Goal: Task Accomplishment & Management: Manage account settings

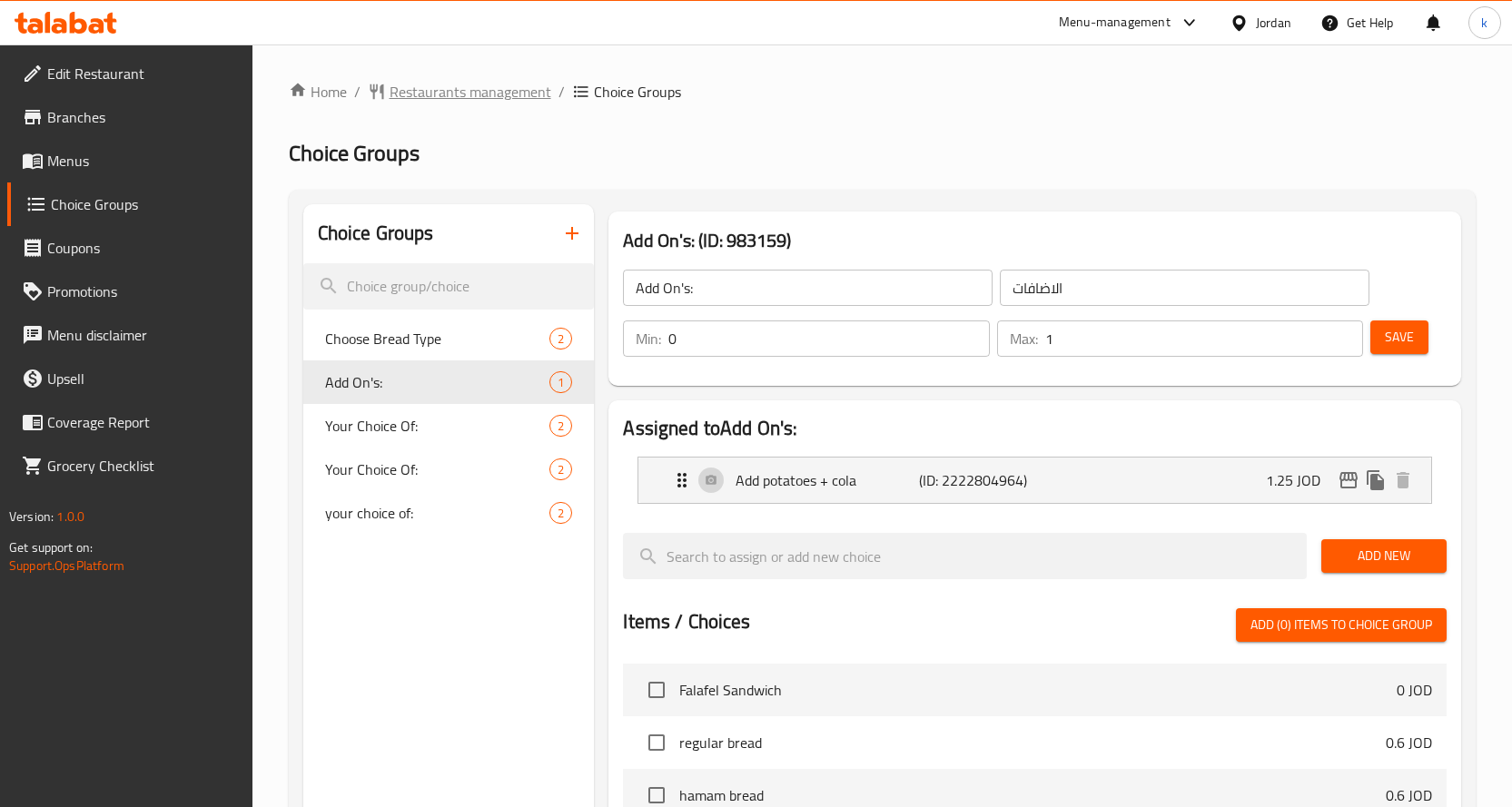
click at [452, 98] on span "Restaurants management" at bounding box center [470, 91] width 162 height 22
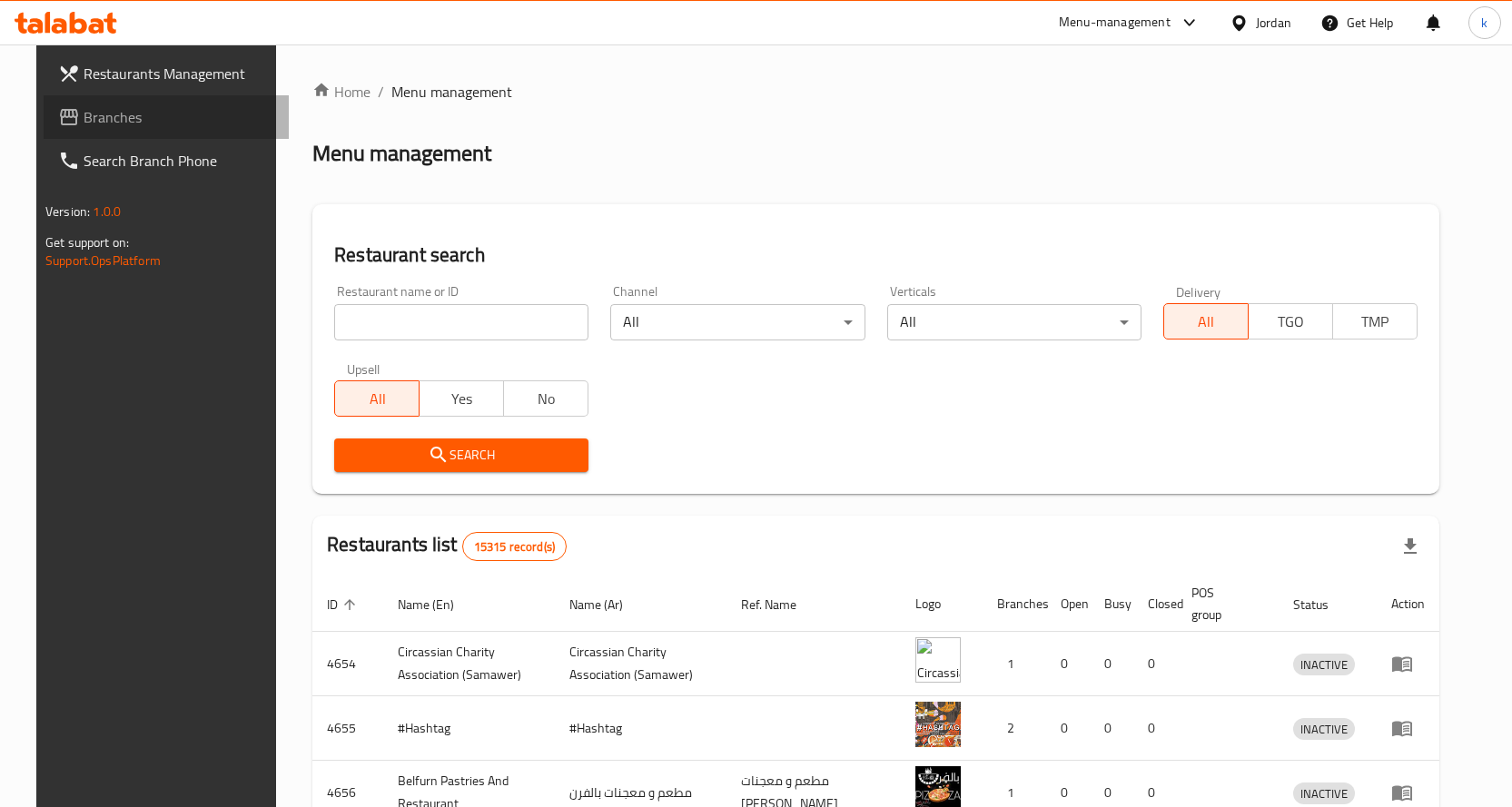
click at [91, 125] on span "Branches" at bounding box center [178, 117] width 190 height 22
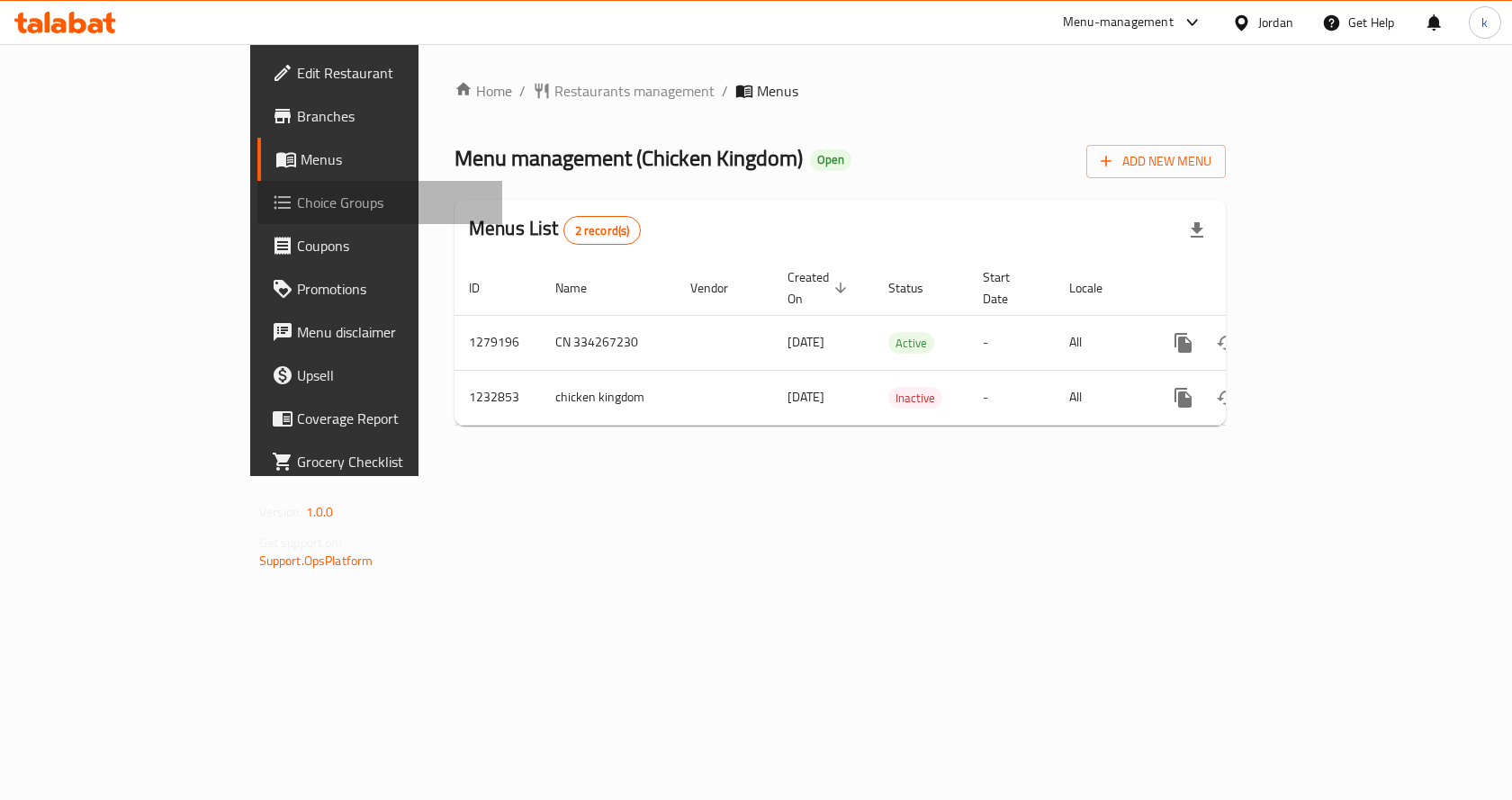
click at [297, 206] on span "Choice Groups" at bounding box center [392, 202] width 191 height 22
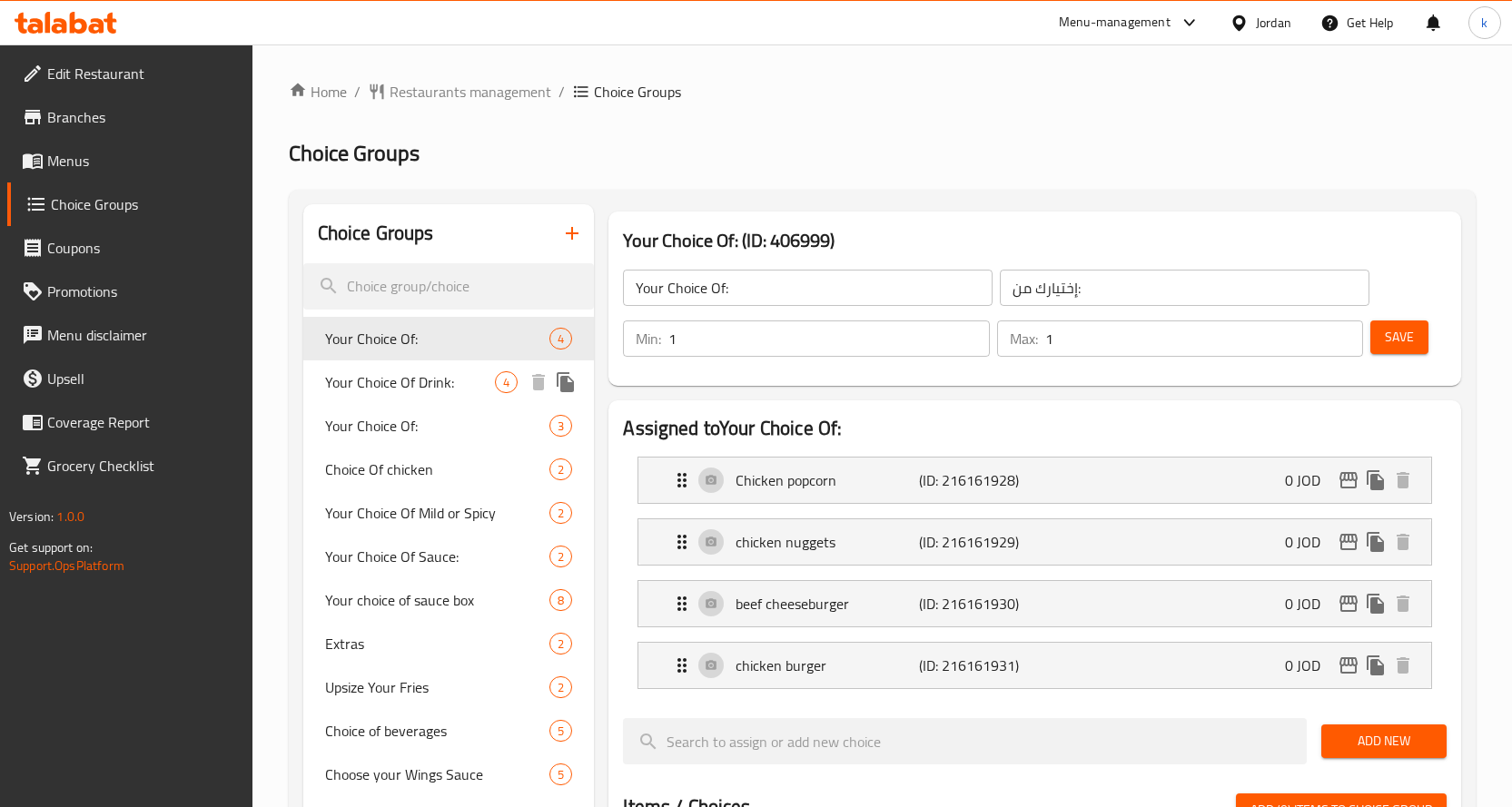
click at [421, 384] on span "Your Choice Of Drink:" at bounding box center [410, 382] width 171 height 22
type input "Your Choice Of Drink:"
type input "إختيارك من المشروب:"
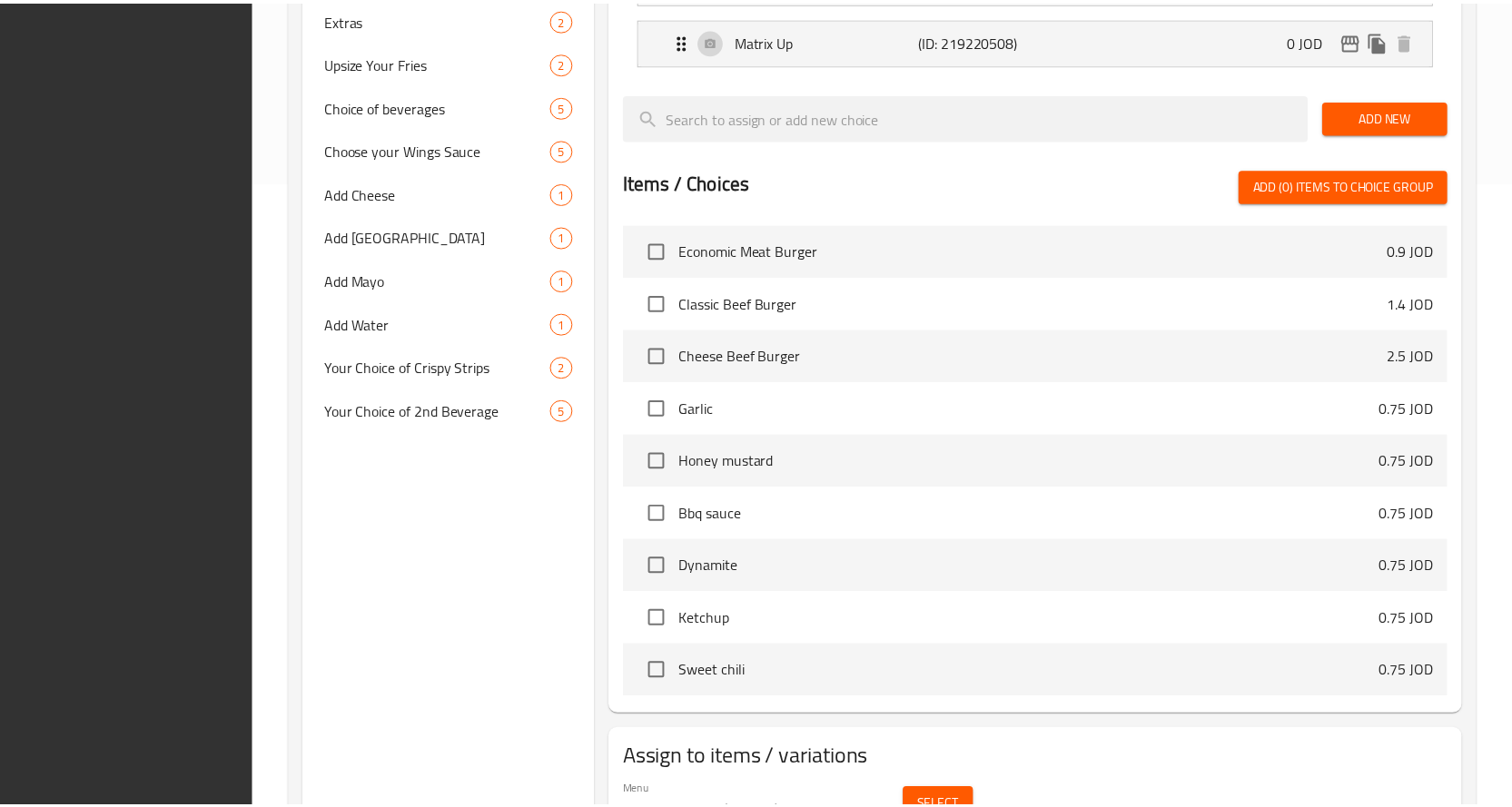
scroll to position [718, 0]
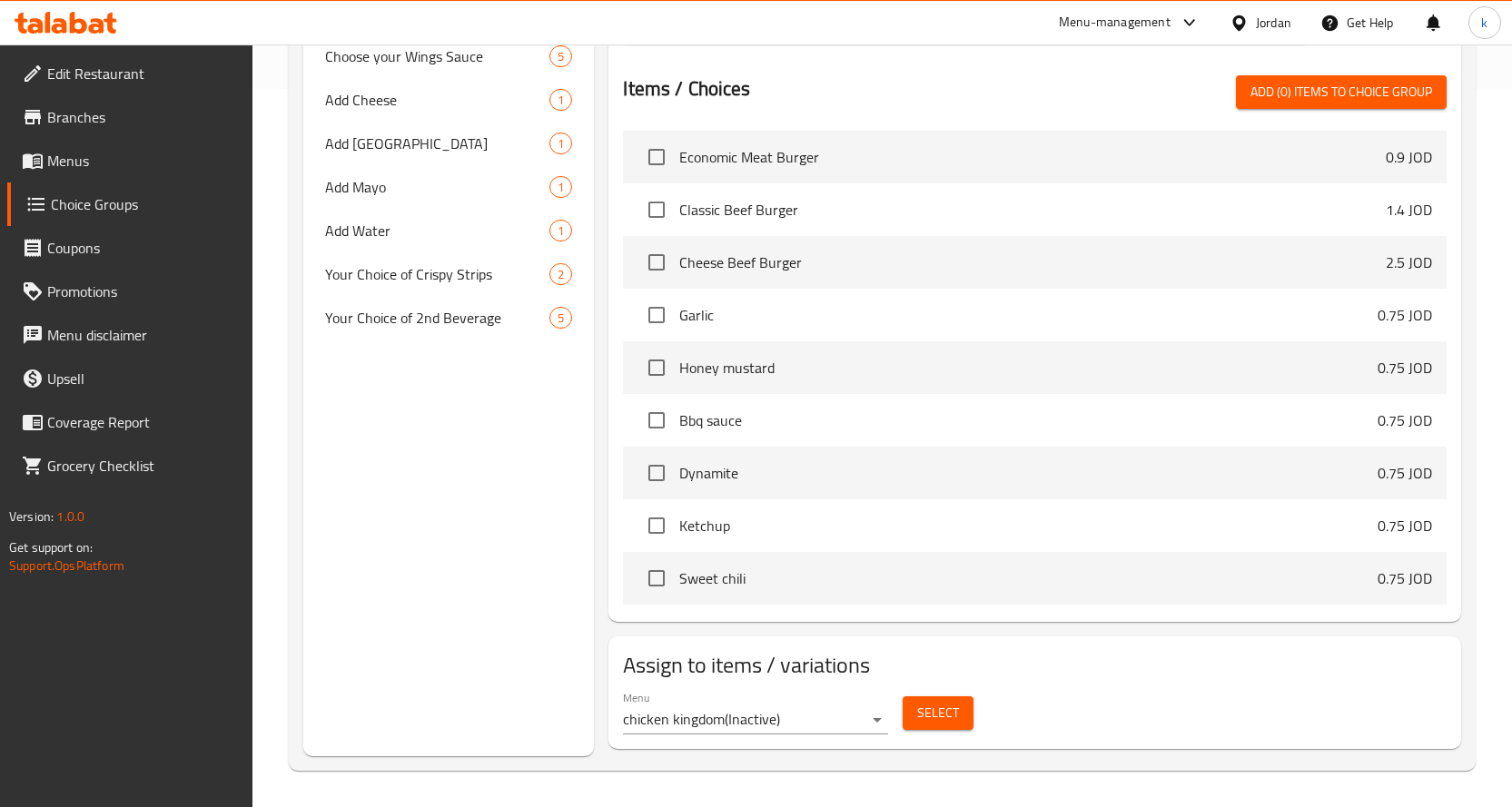
click at [1240, 701] on div "Menu chicken kingdom ( Inactive ) Select" at bounding box center [1034, 712] width 838 height 58
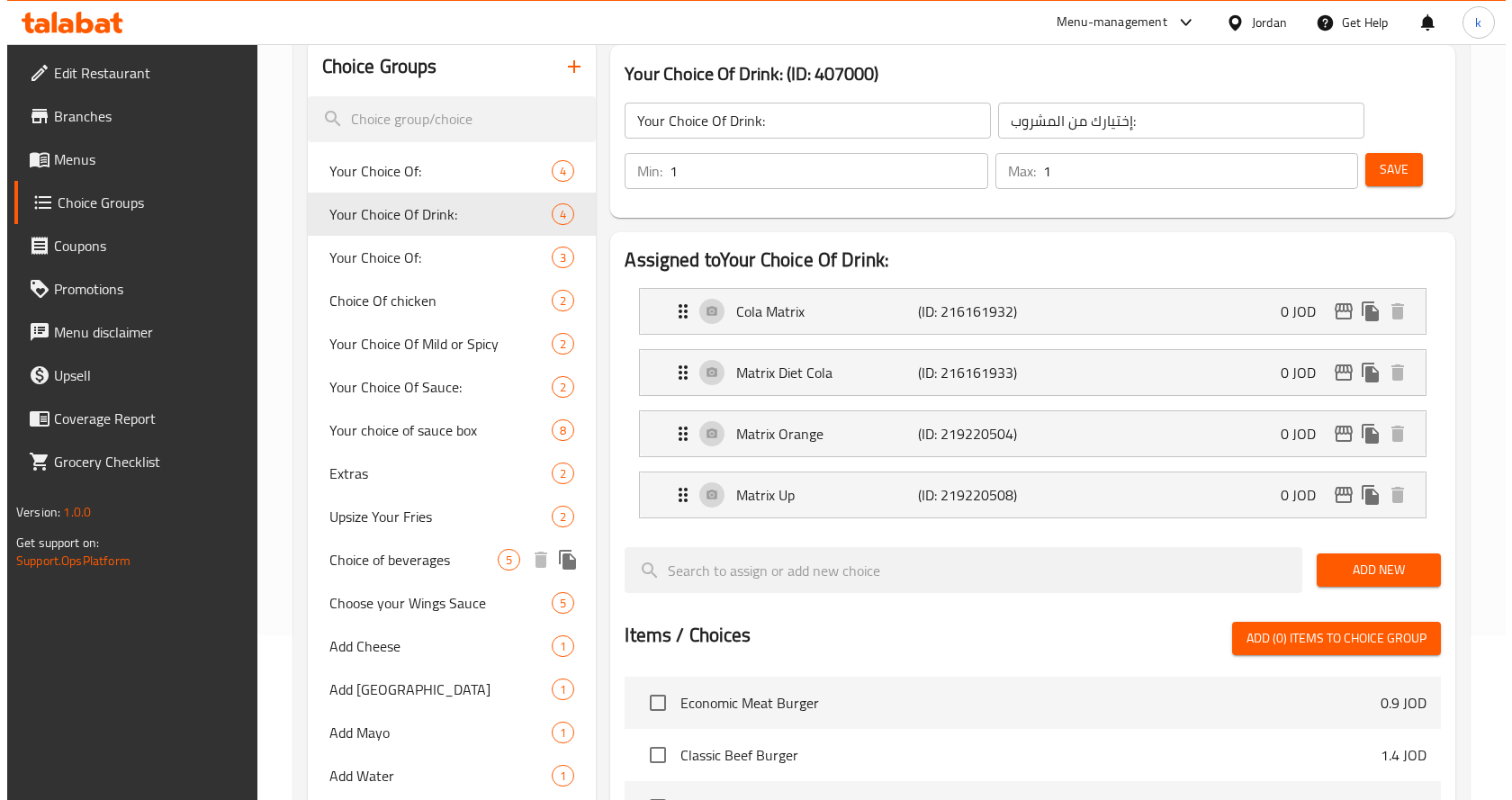
scroll to position [0, 0]
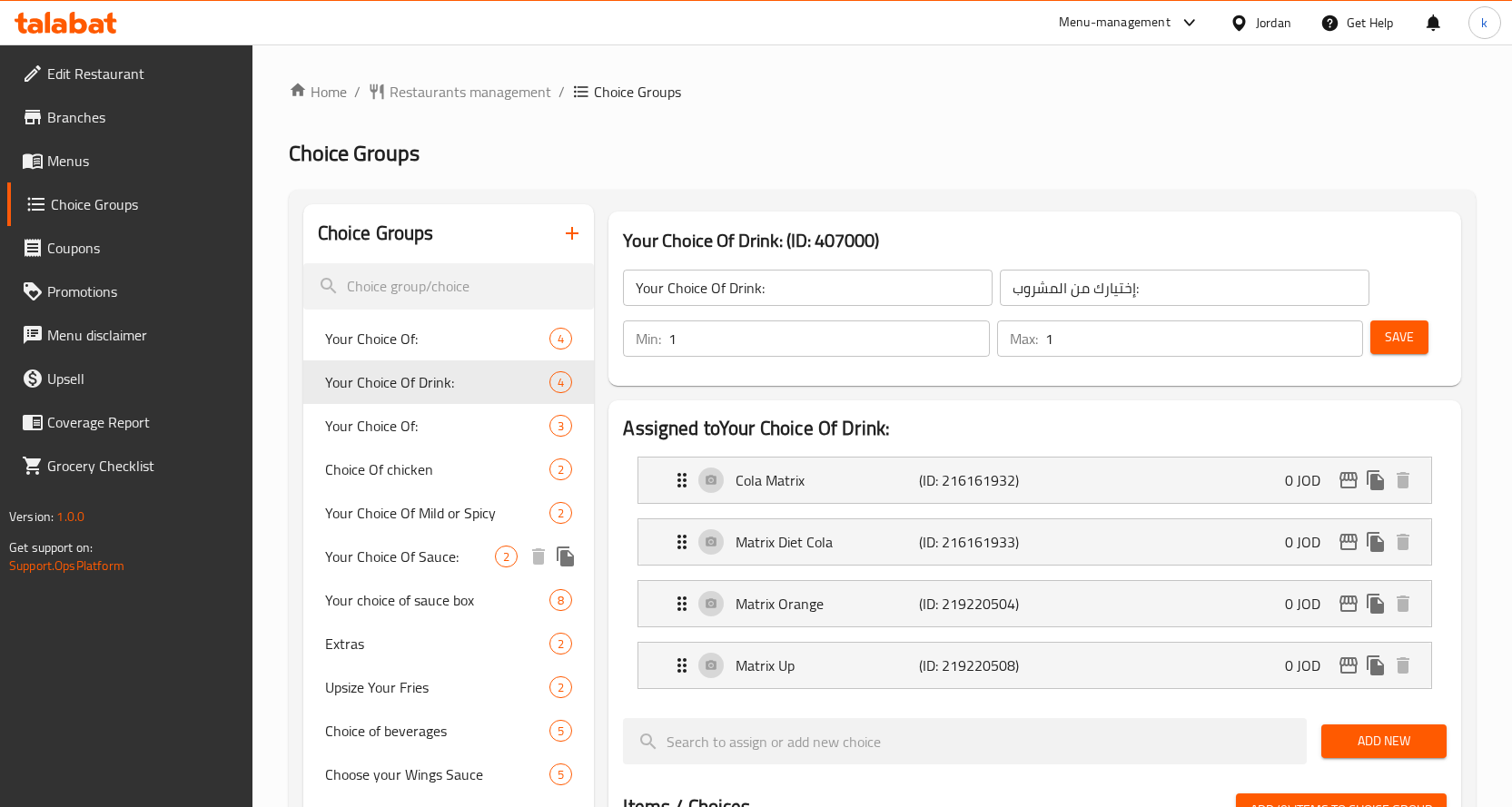
click at [461, 543] on div "Your Choice Of Sauce: 2" at bounding box center [449, 556] width 292 height 43
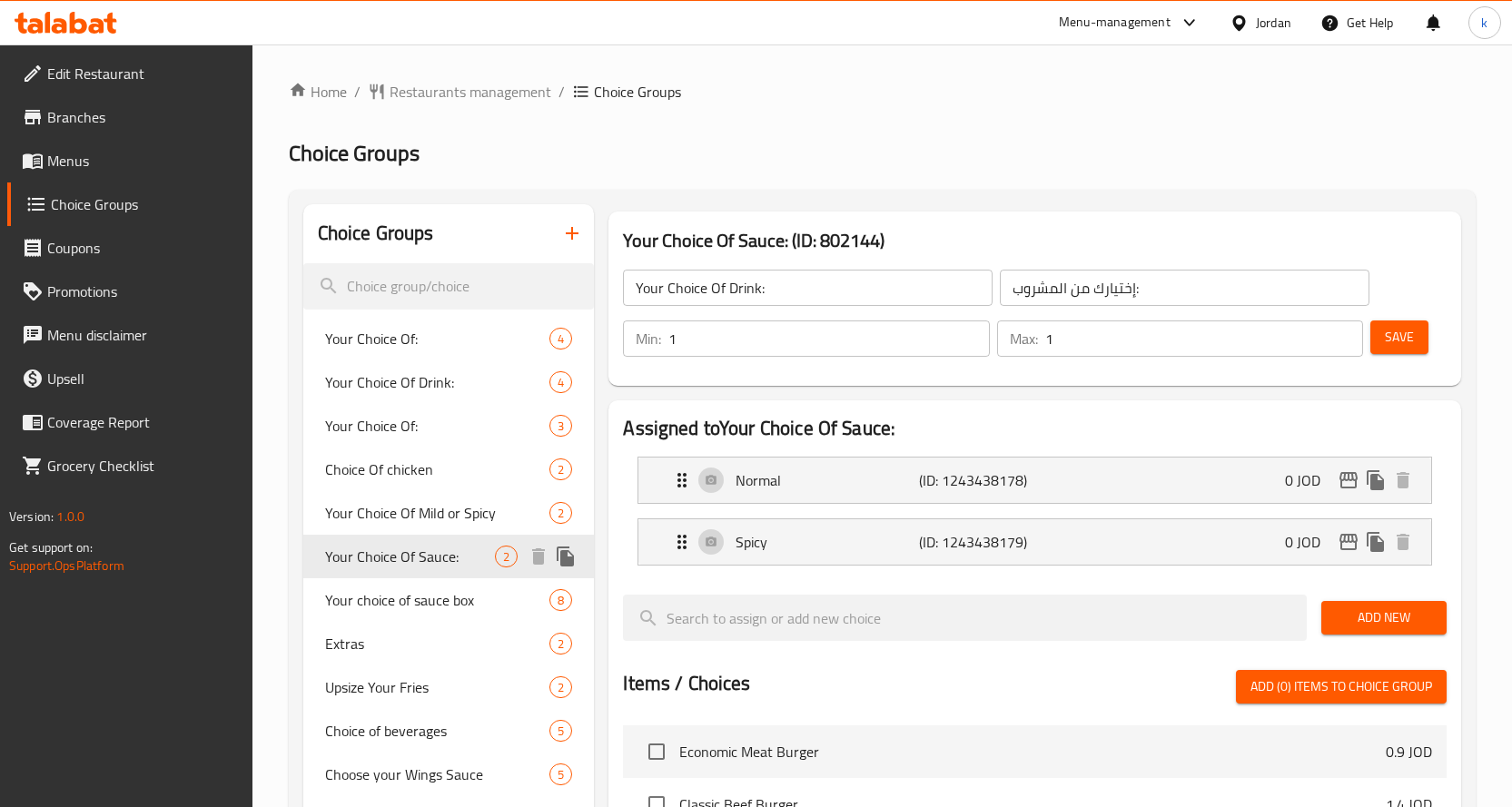
type input "Your Choice Of Sauce:"
type input "إختيارك من الصوص"
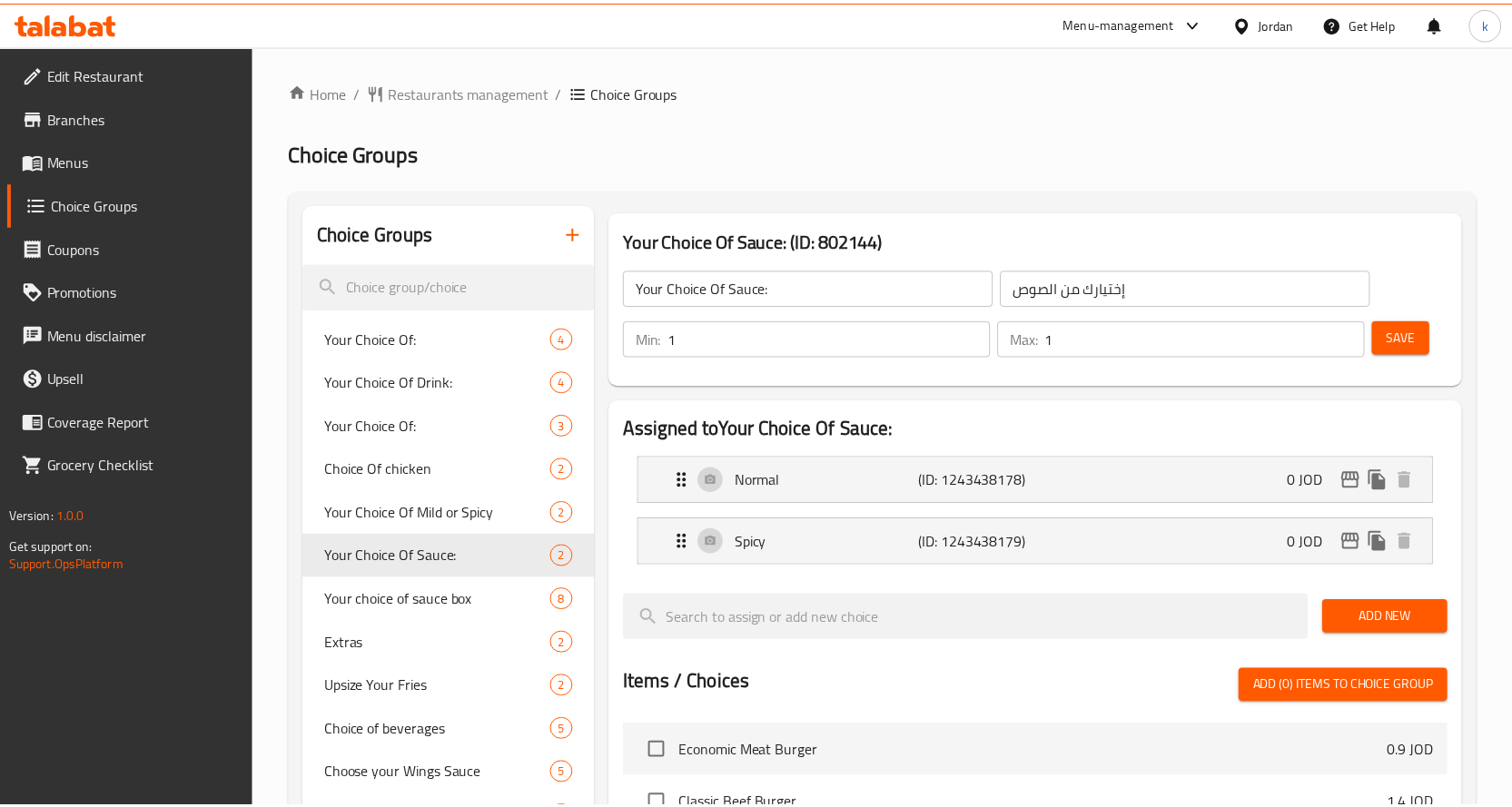
scroll to position [595, 0]
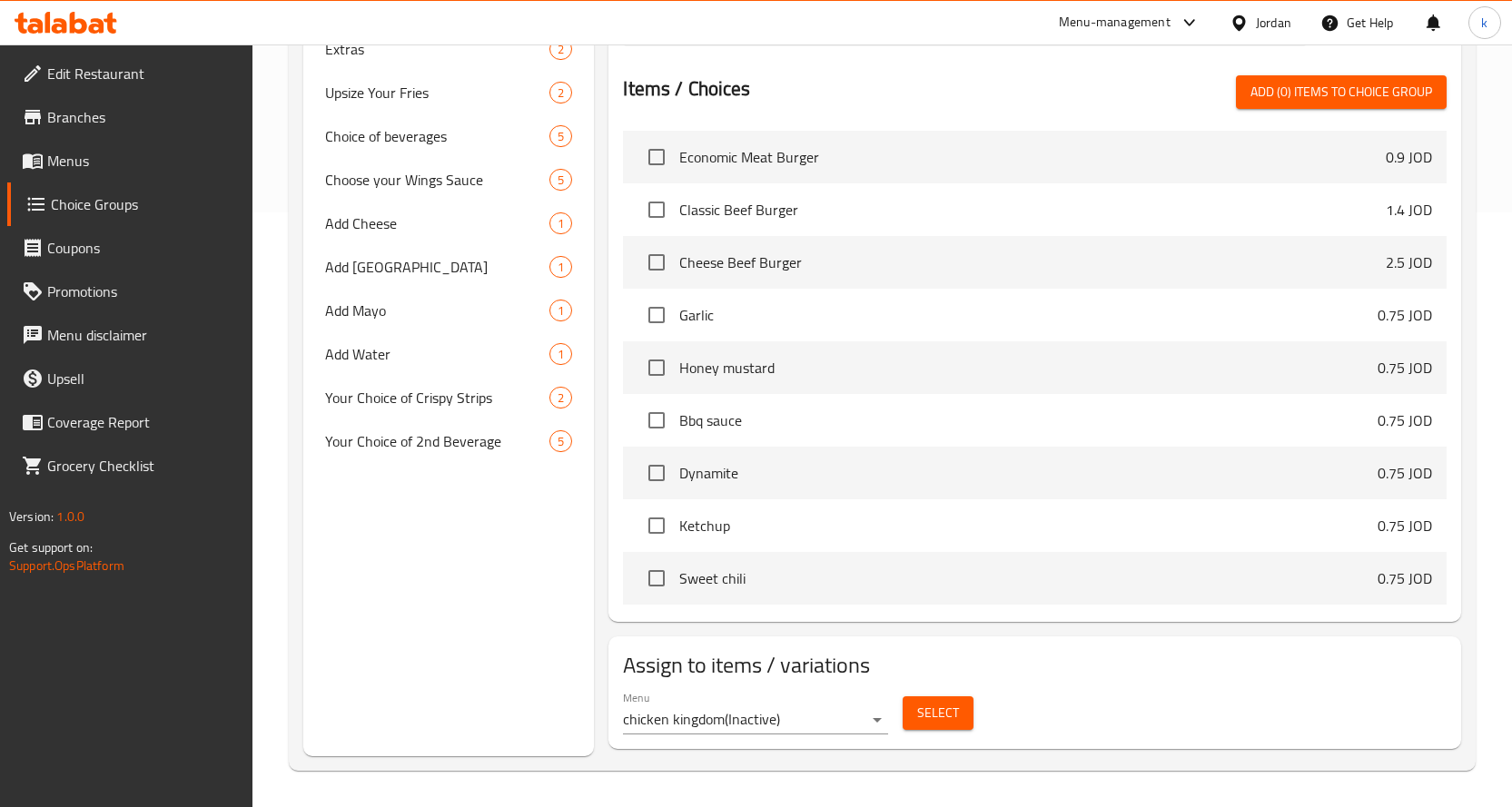
click at [1187, 668] on h2 "Assign to items / variations" at bounding box center [1034, 665] width 824 height 29
click at [435, 223] on span "Add Cheese" at bounding box center [410, 223] width 171 height 22
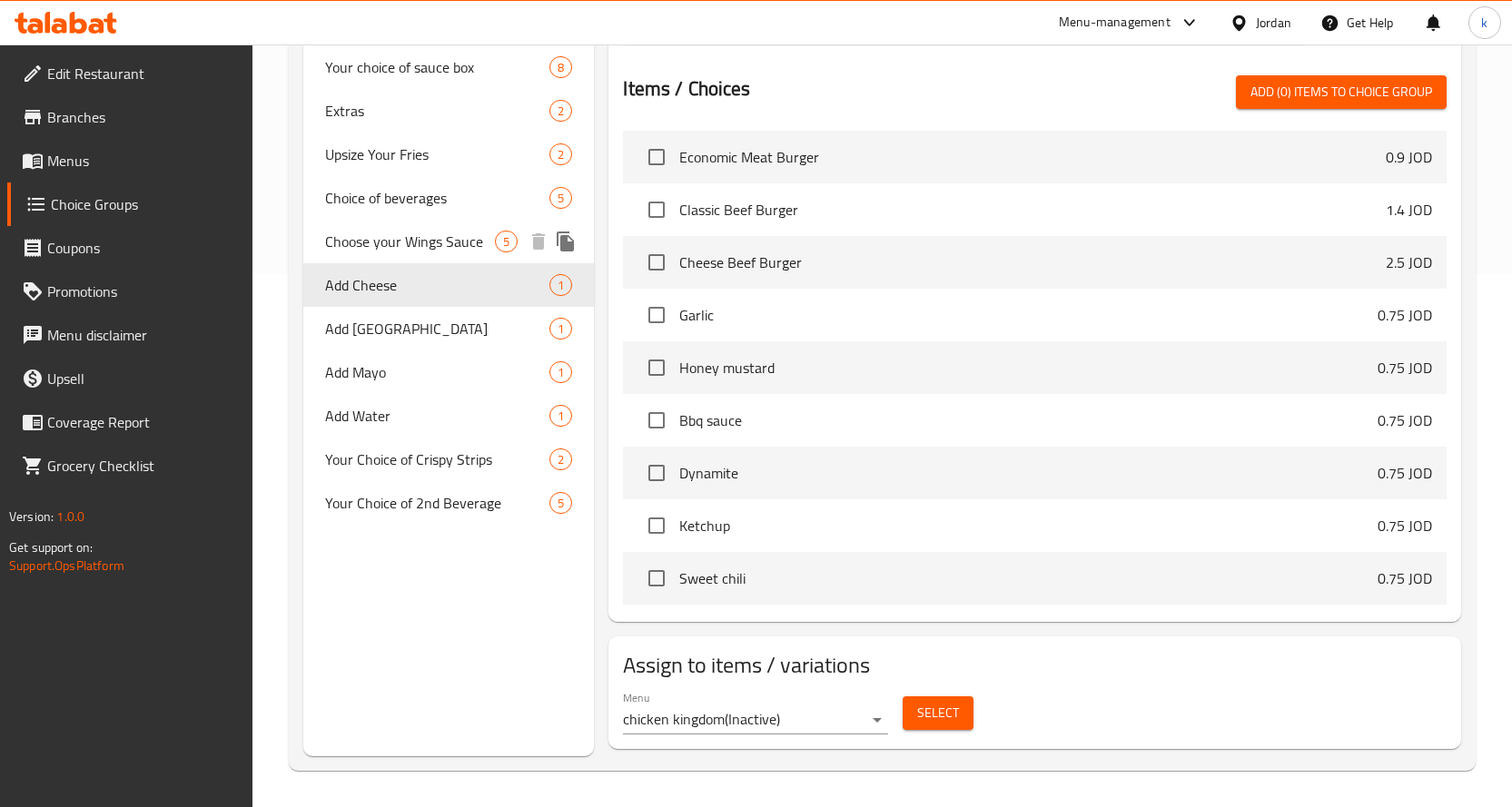
type input "Add Cheese"
type input "اضافة تشيز"
type input "0"
click at [406, 246] on span "Choose your Wings Sauce" at bounding box center [410, 242] width 171 height 22
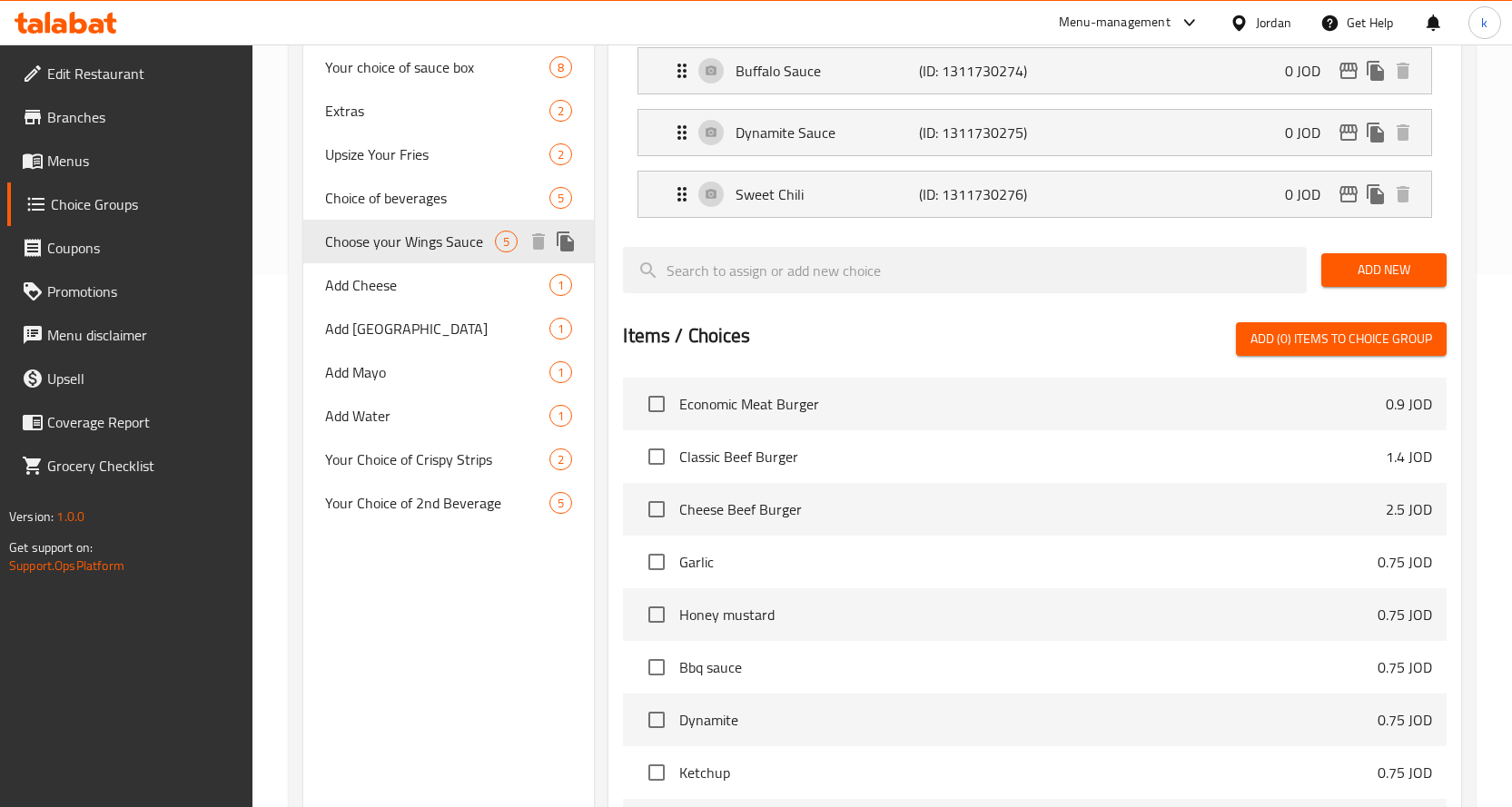
type input "Choose your Wings Sauce"
type input "اختيارك للصوص"
type input "1"
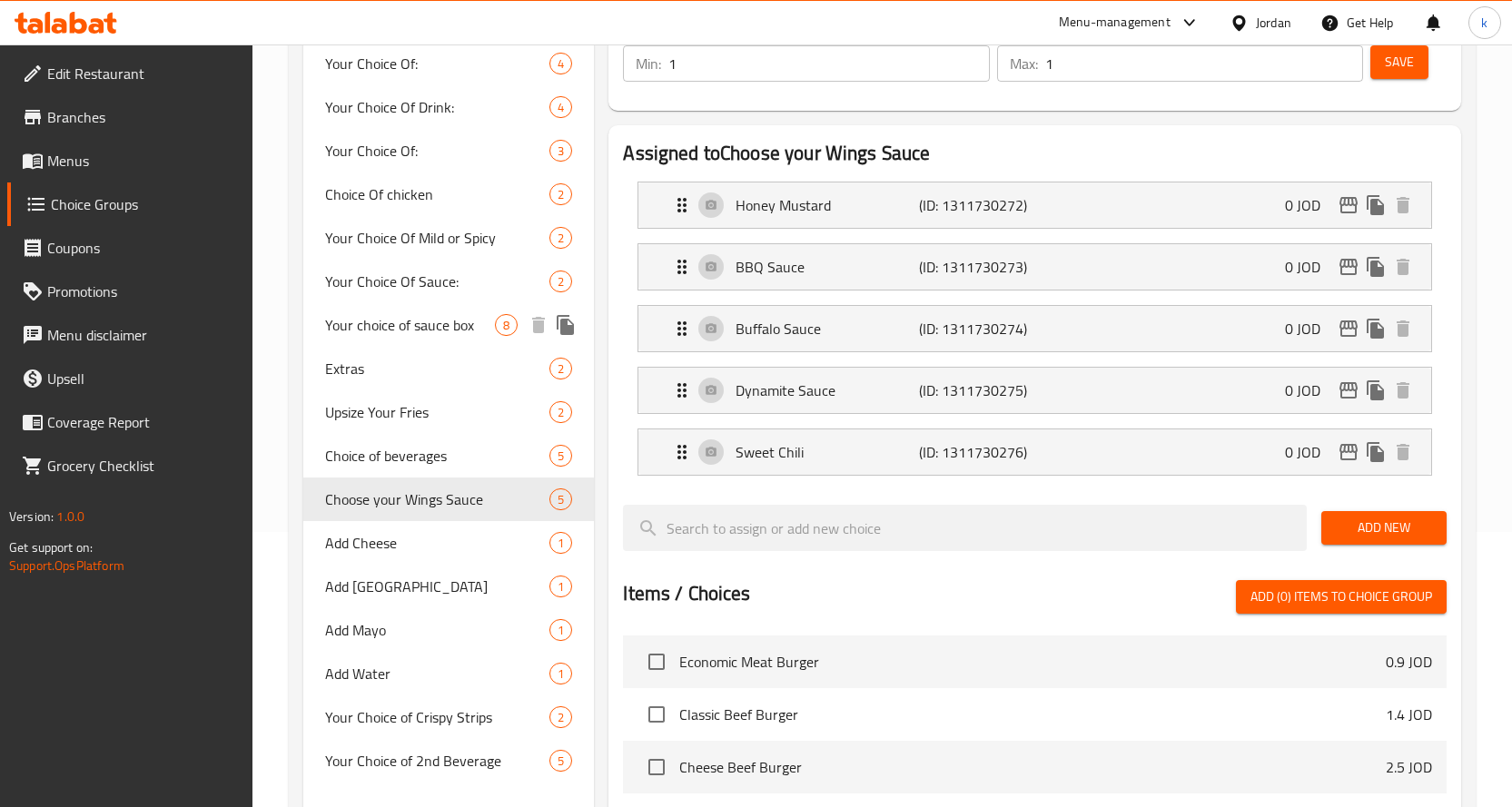
scroll to position [453, 0]
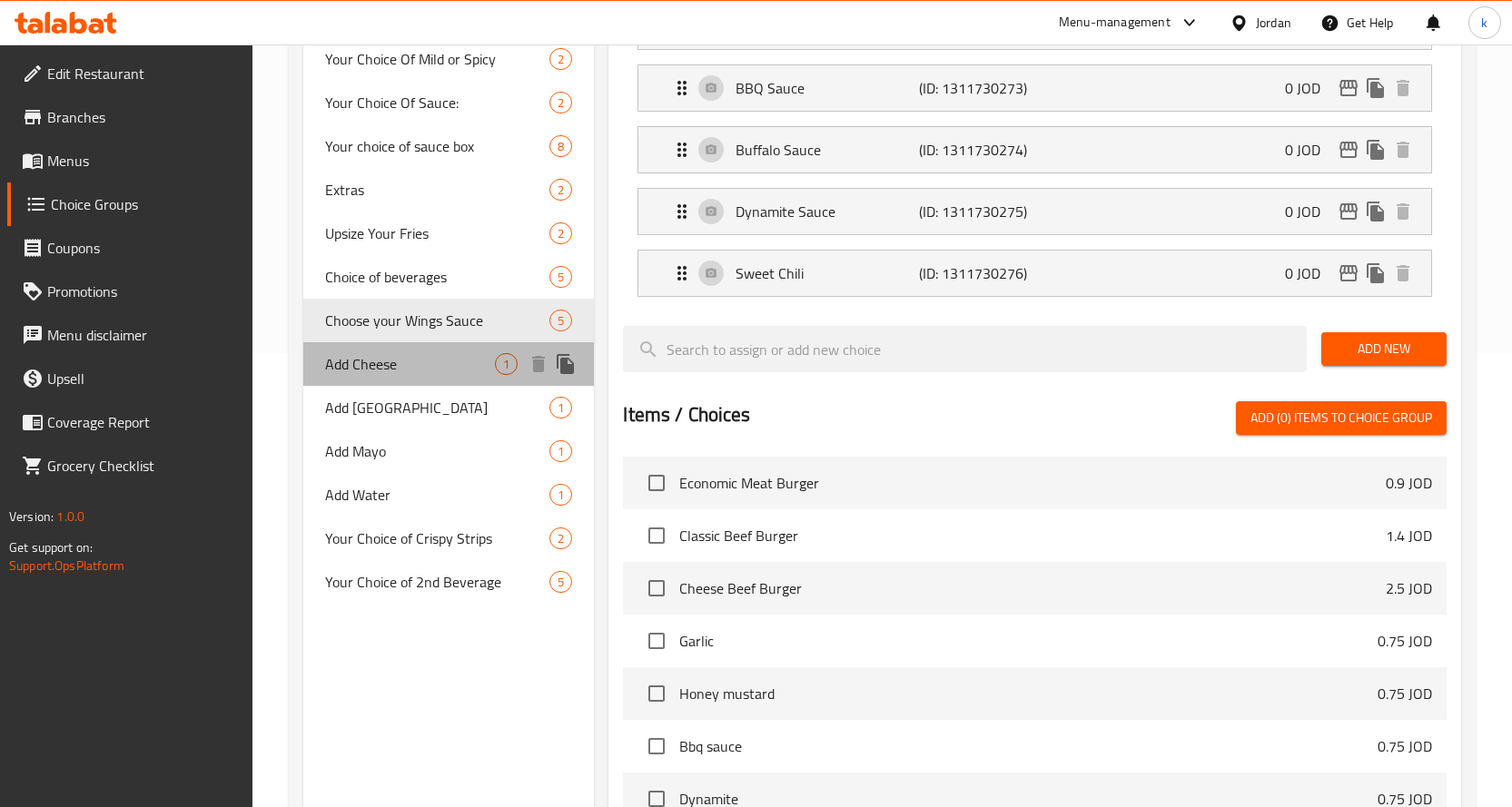
click at [425, 367] on span "Add Cheese" at bounding box center [410, 364] width 171 height 22
type input "Add Cheese"
type input "اضافة تشيز"
type input "0"
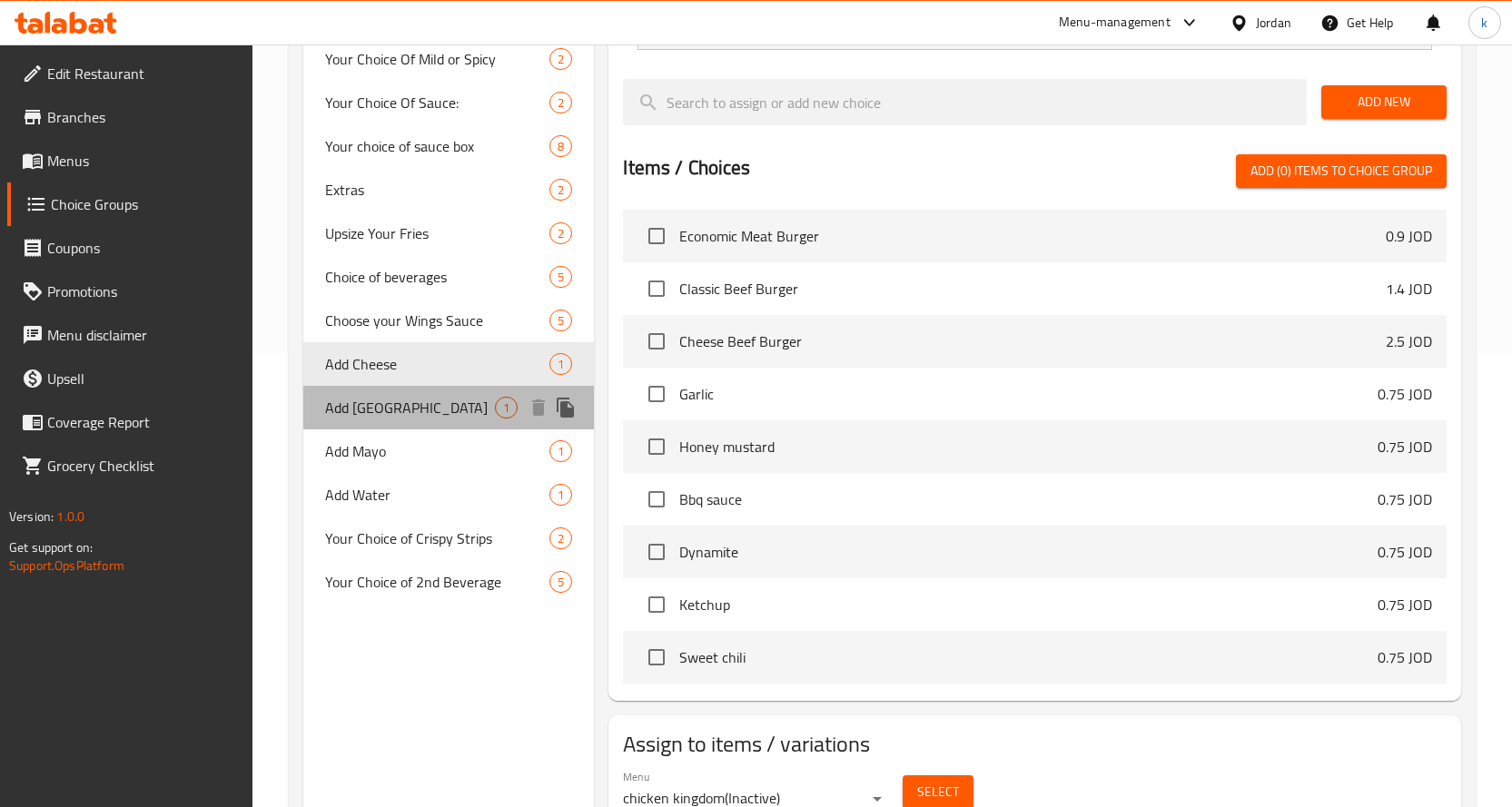
click at [420, 404] on span "Add Turkey" at bounding box center [410, 408] width 171 height 22
type input "Add Turkey"
type input "اضافة شريحة تيركي"
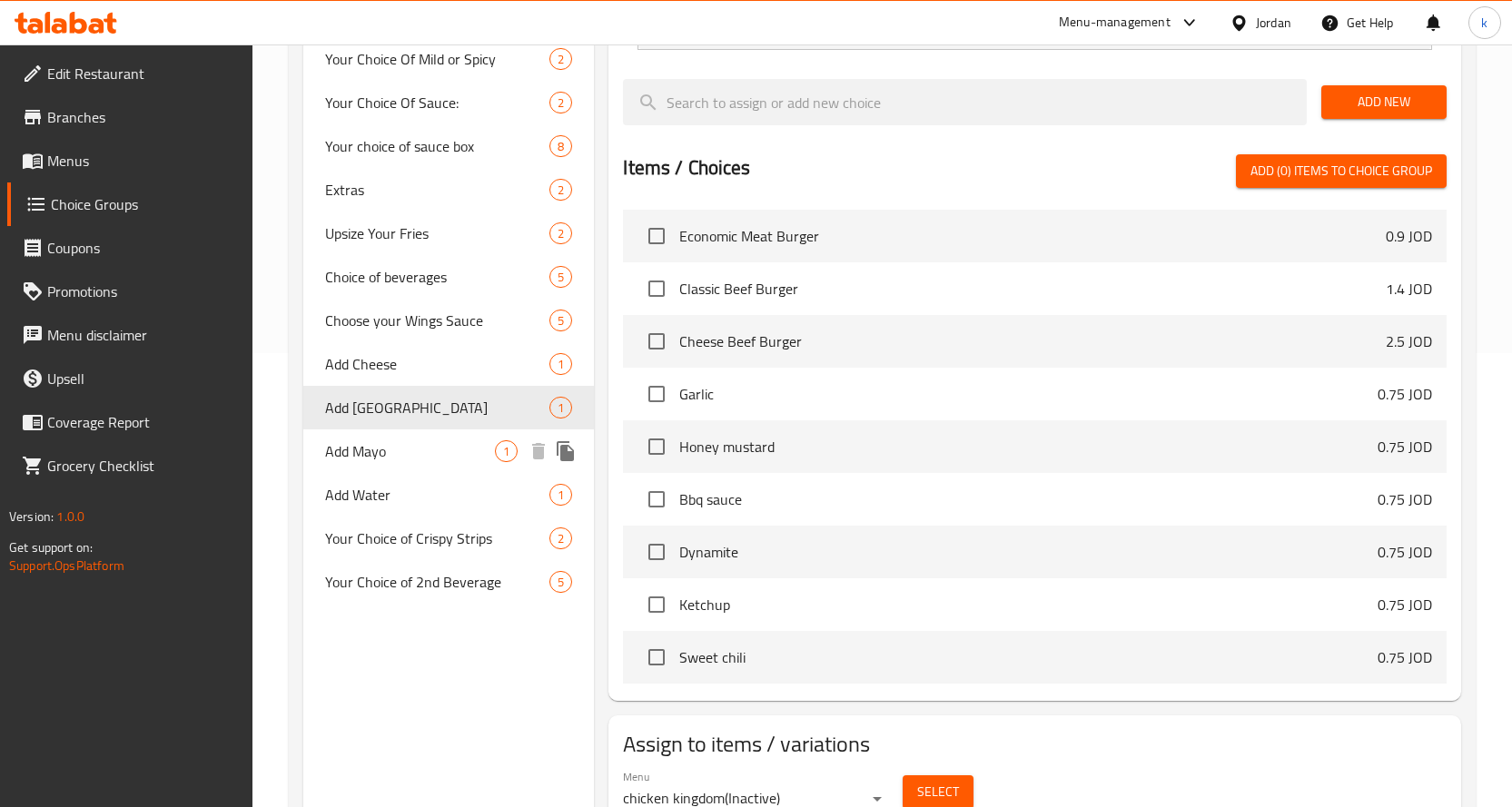
click at [415, 447] on span "Add Mayo" at bounding box center [410, 452] width 171 height 22
type input "Add Mayo"
type input "اضافة مايونيز"
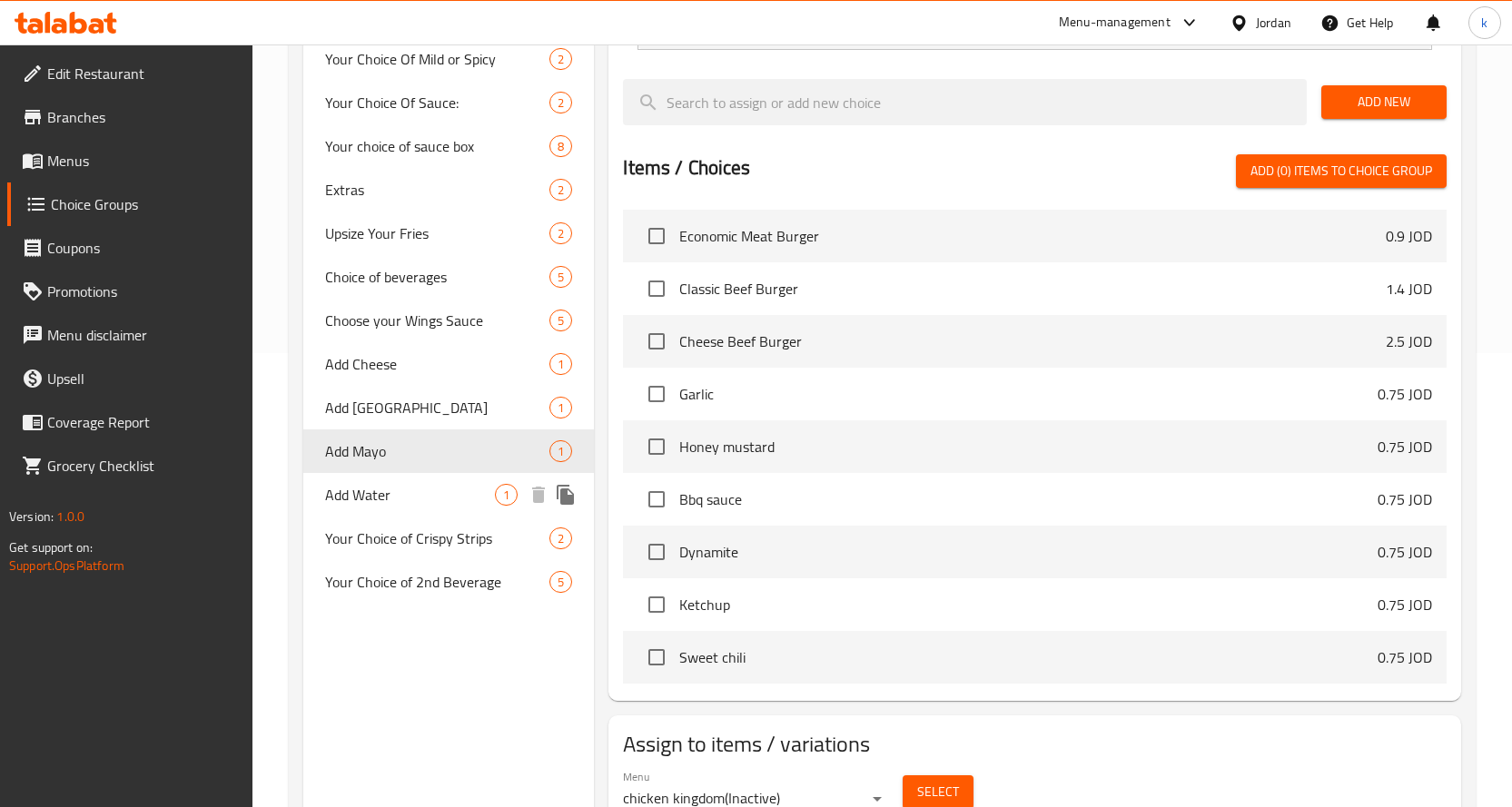
click at [405, 503] on span "Add Water" at bounding box center [410, 495] width 171 height 22
type input "Add Water"
type input "اضافة ماء"
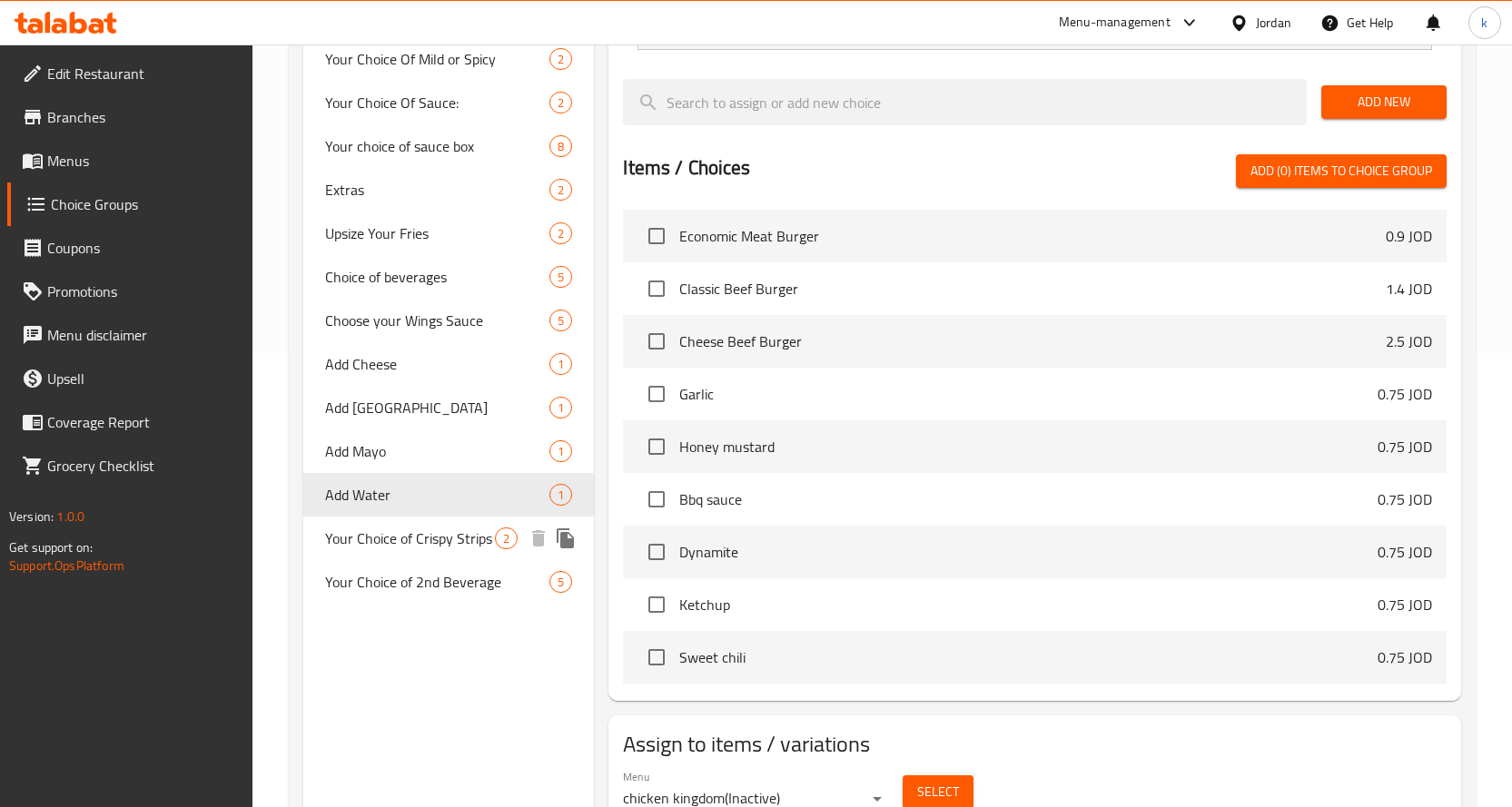
click at [428, 542] on span "Your Choice of Crispy Strips" at bounding box center [410, 538] width 171 height 22
type input "Your Choice of Crispy Strips"
type input "اختيارك من :"
type input "1"
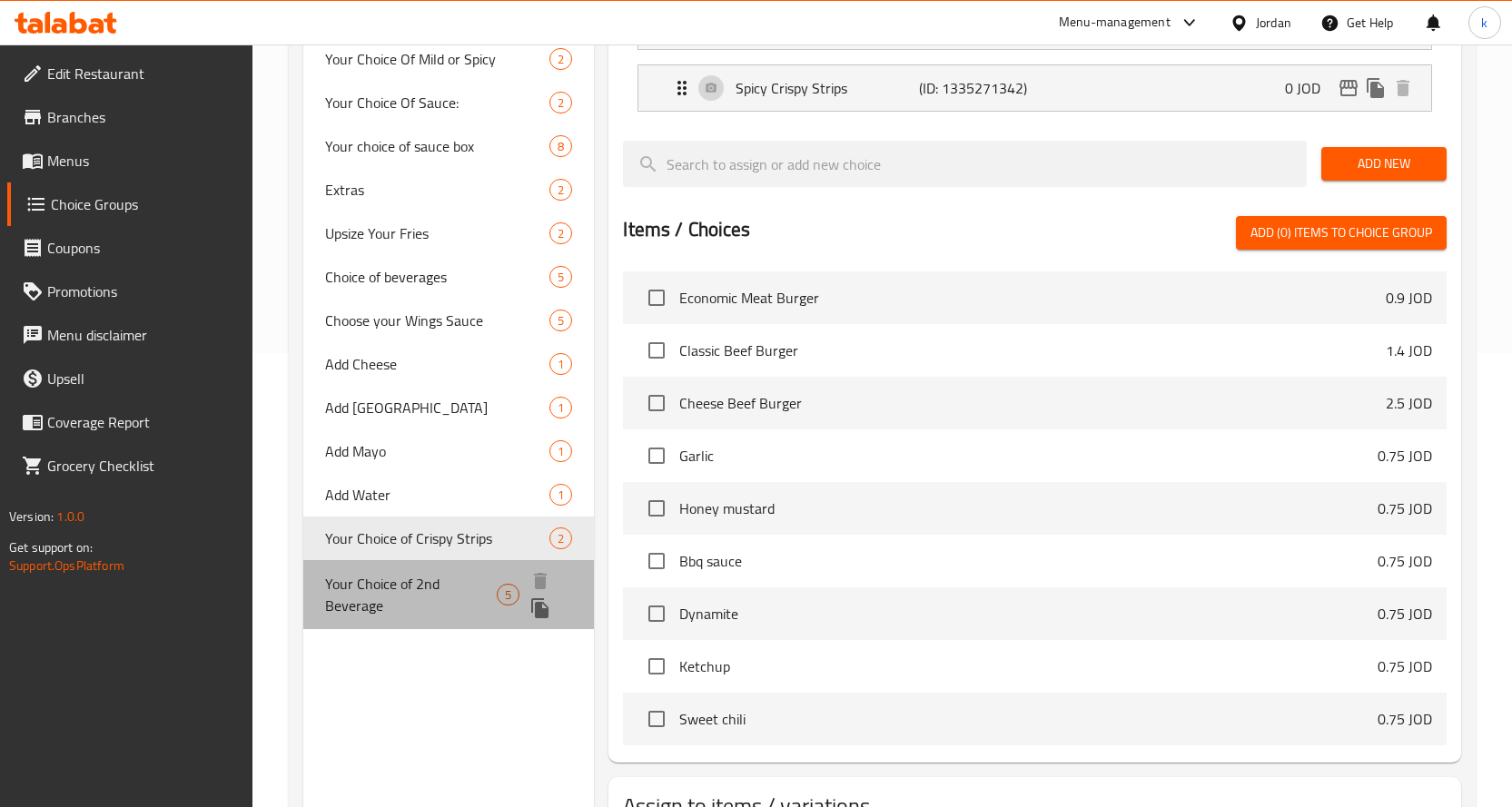
click at [441, 591] on span "Your Choice of 2nd Beverage" at bounding box center [411, 594] width 172 height 43
type input "Your Choice of 2nd Beverage"
type input "اخايارك للشراب الثاني"
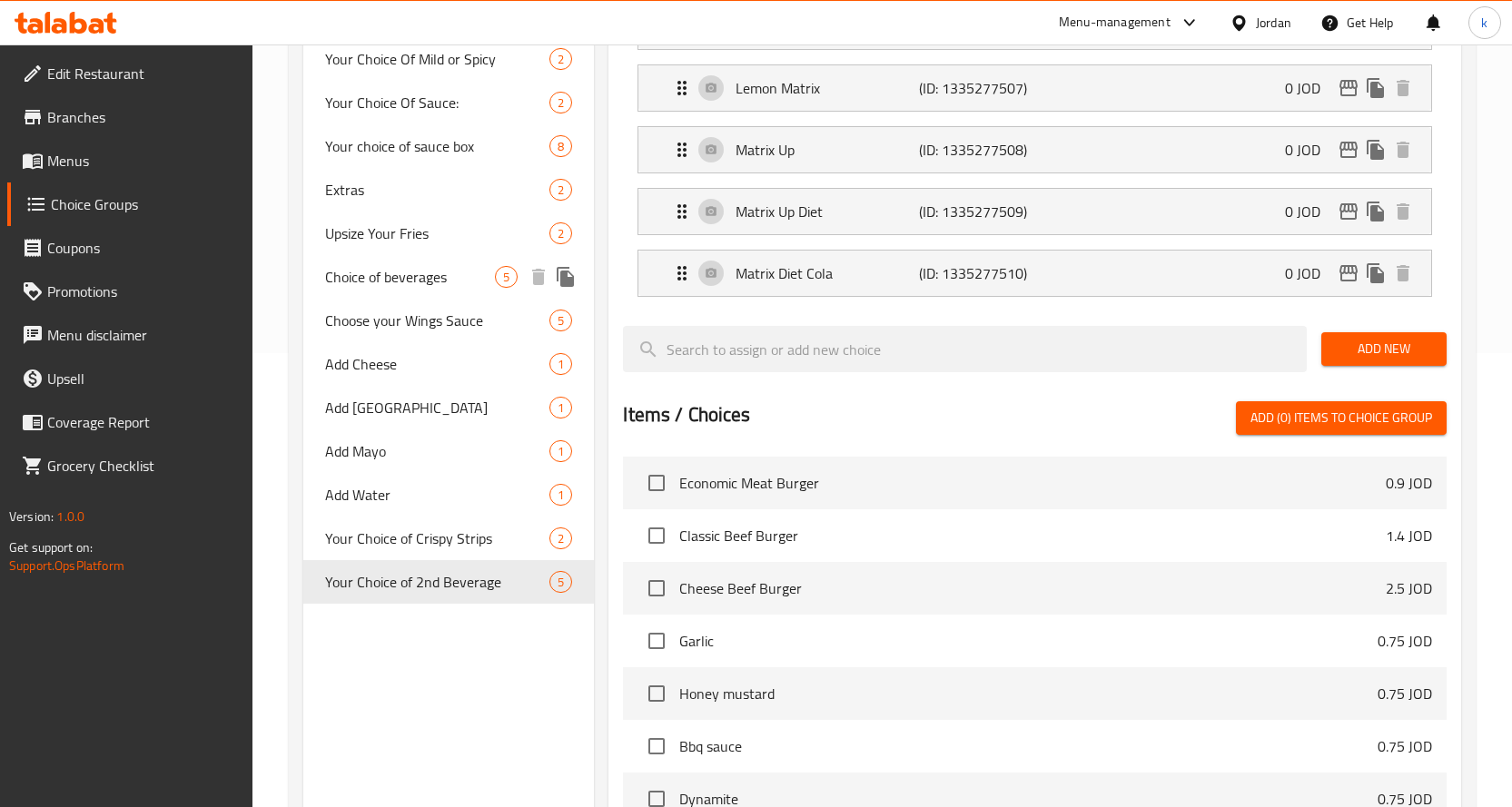
click at [420, 279] on span "Choice of beverages" at bounding box center [410, 277] width 171 height 22
type input "Choice of beverages"
type input "اختيار مشروب"
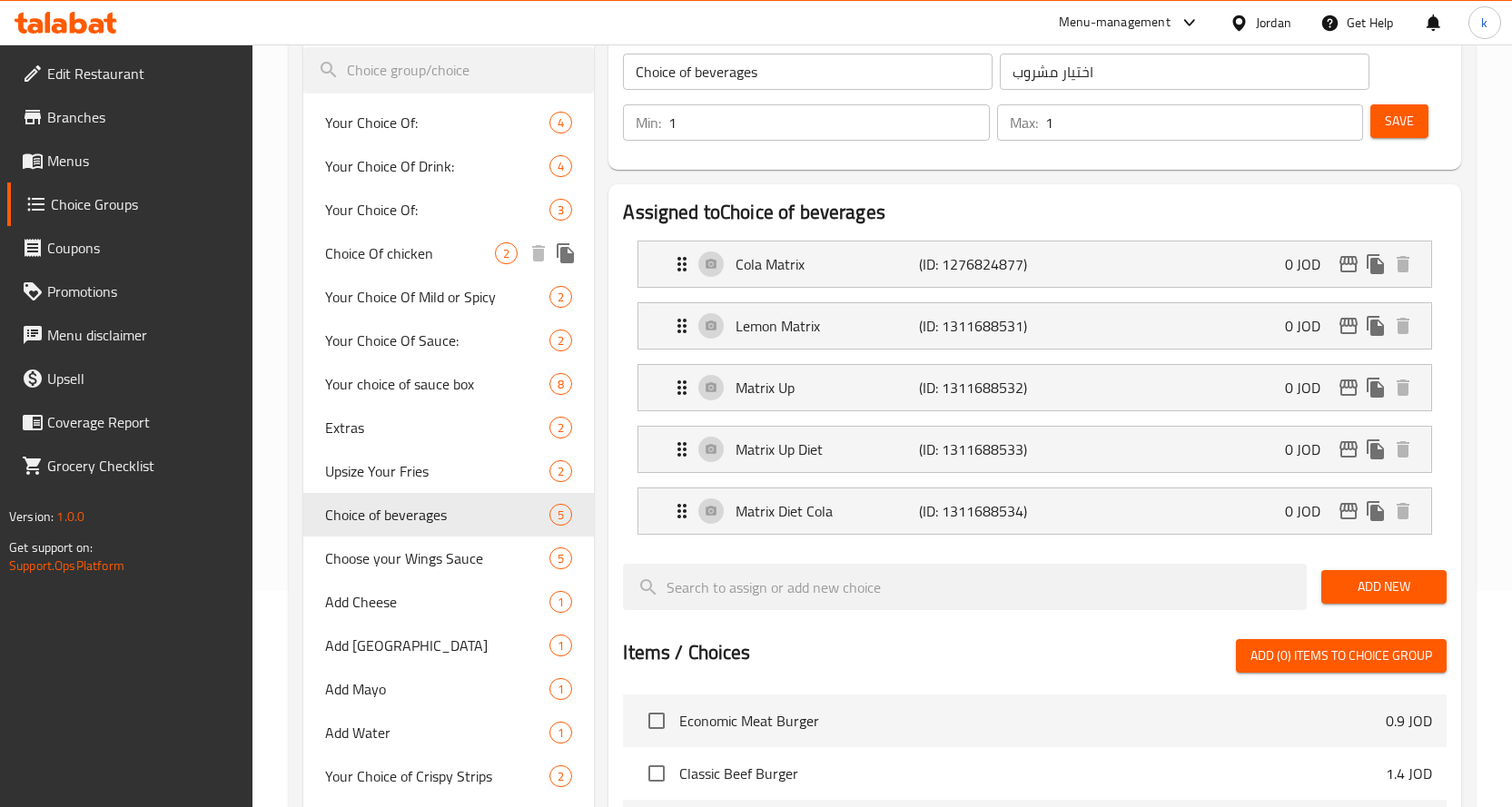
scroll to position [0, 0]
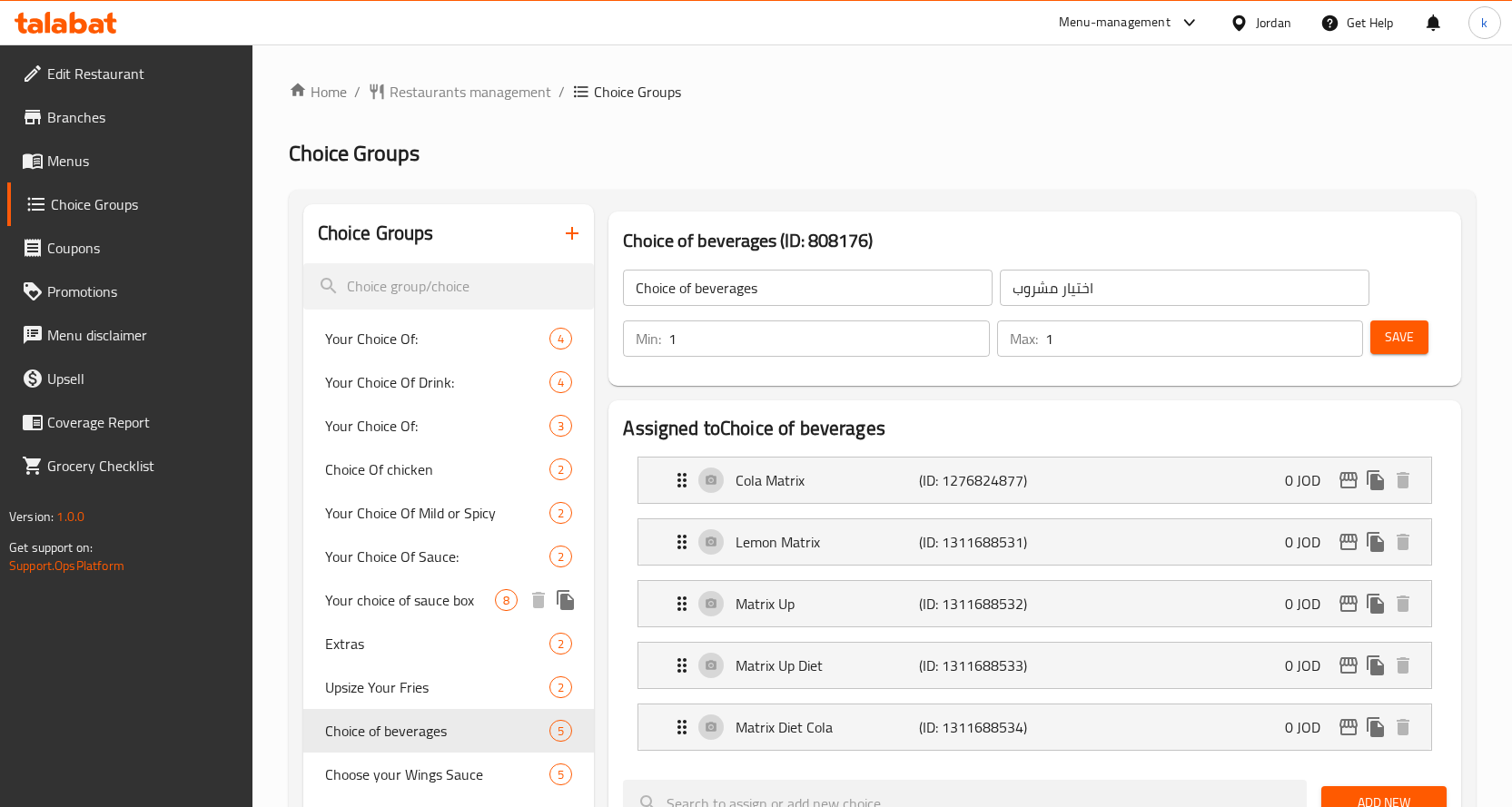
drag, startPoint x: 448, startPoint y: 584, endPoint x: 448, endPoint y: 607, distance: 23.0
click at [448, 587] on div "Your choice of sauce box 8" at bounding box center [449, 599] width 292 height 43
type input "Your choice of sauce box"
type input "اختيارك من صوص"
type input "0"
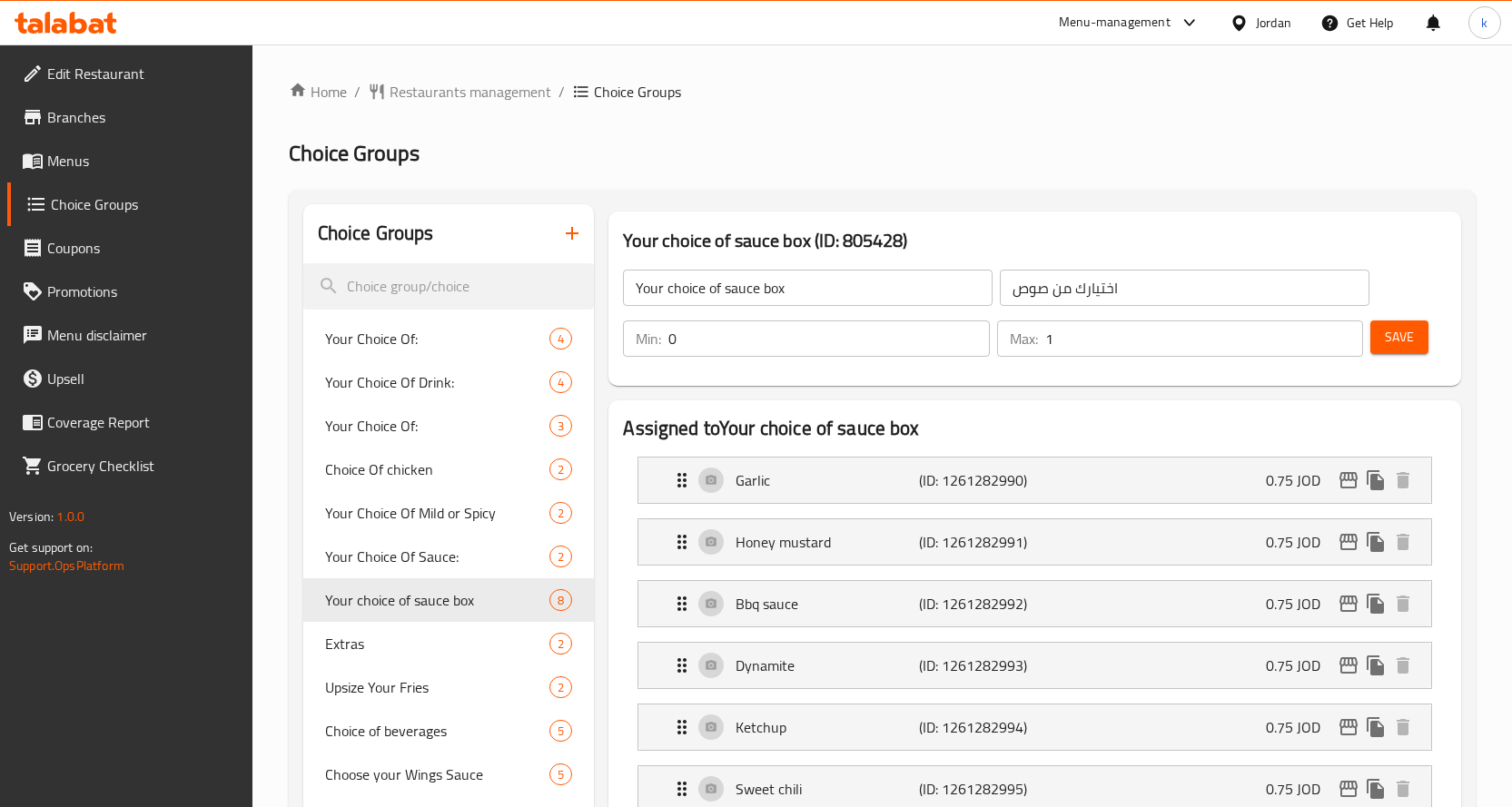
scroll to position [272, 0]
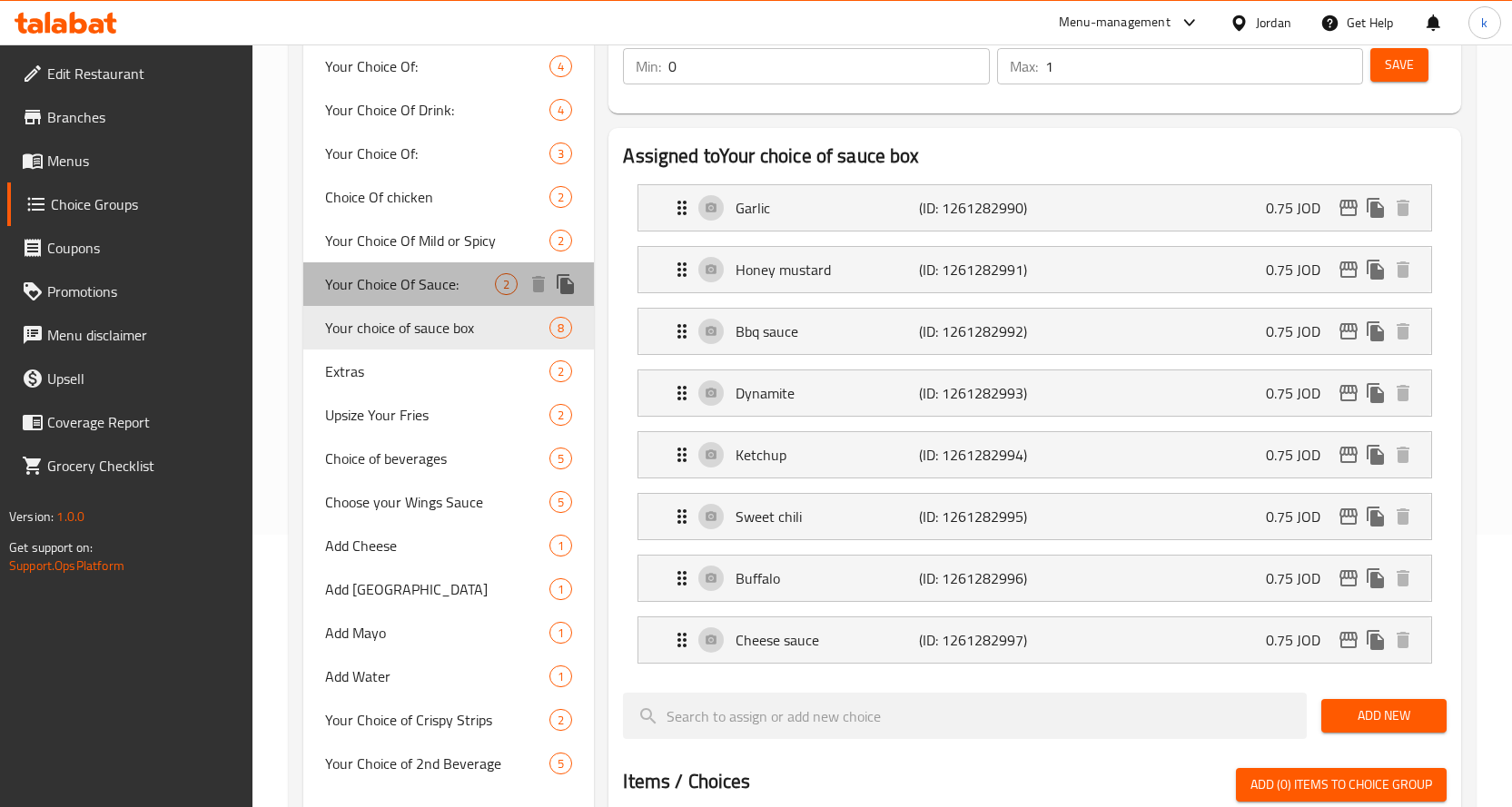
click at [441, 277] on span "Your Choice Of Sauce:" at bounding box center [410, 284] width 171 height 22
type input "Your Choice Of Sauce:"
type input "إختيارك من الصوص"
type input "1"
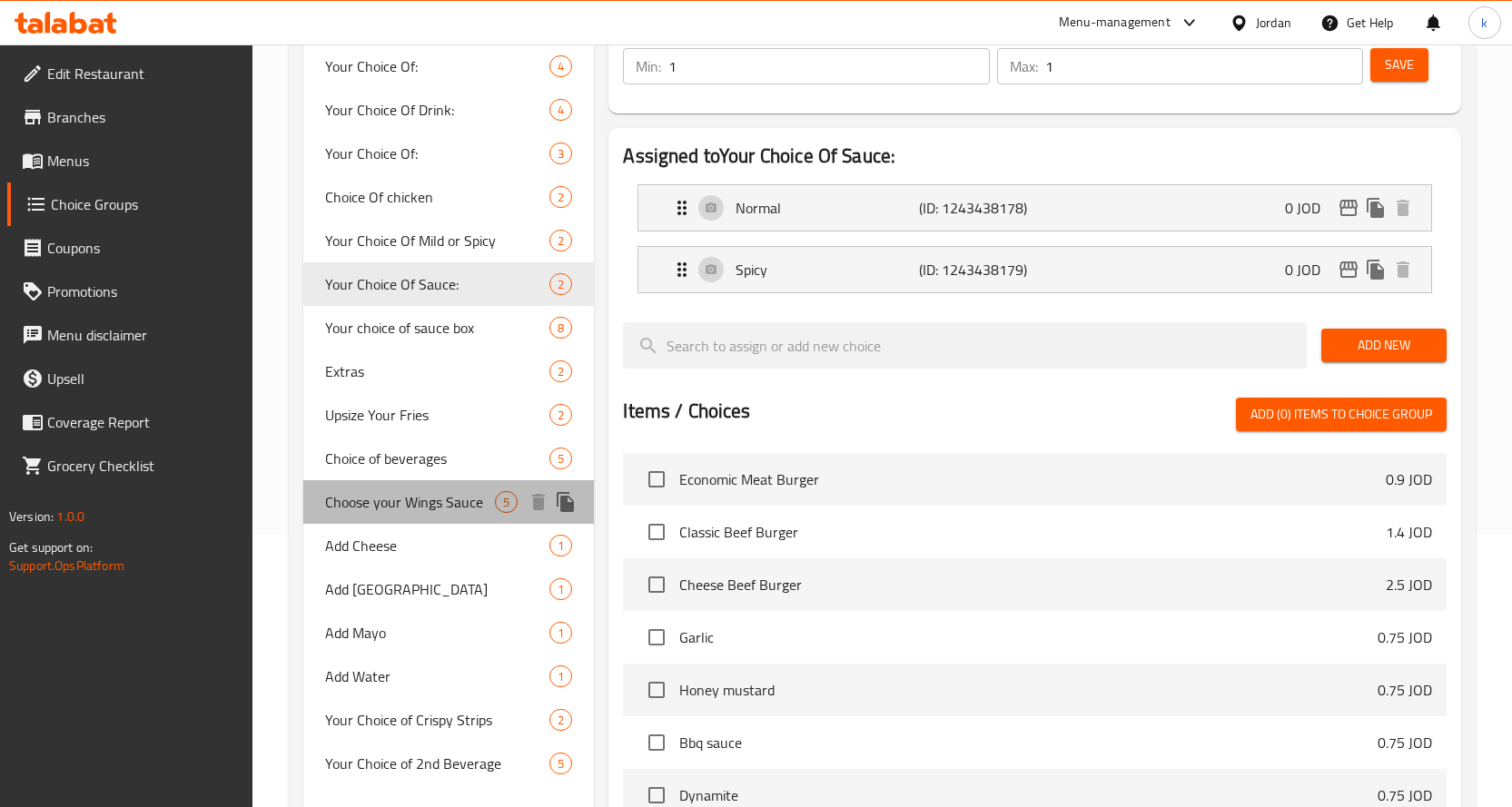
click at [452, 497] on span "Choose your Wings Sauce" at bounding box center [410, 502] width 171 height 22
type input "Choose your Wings Sauce"
type input "اختيارك للصوص"
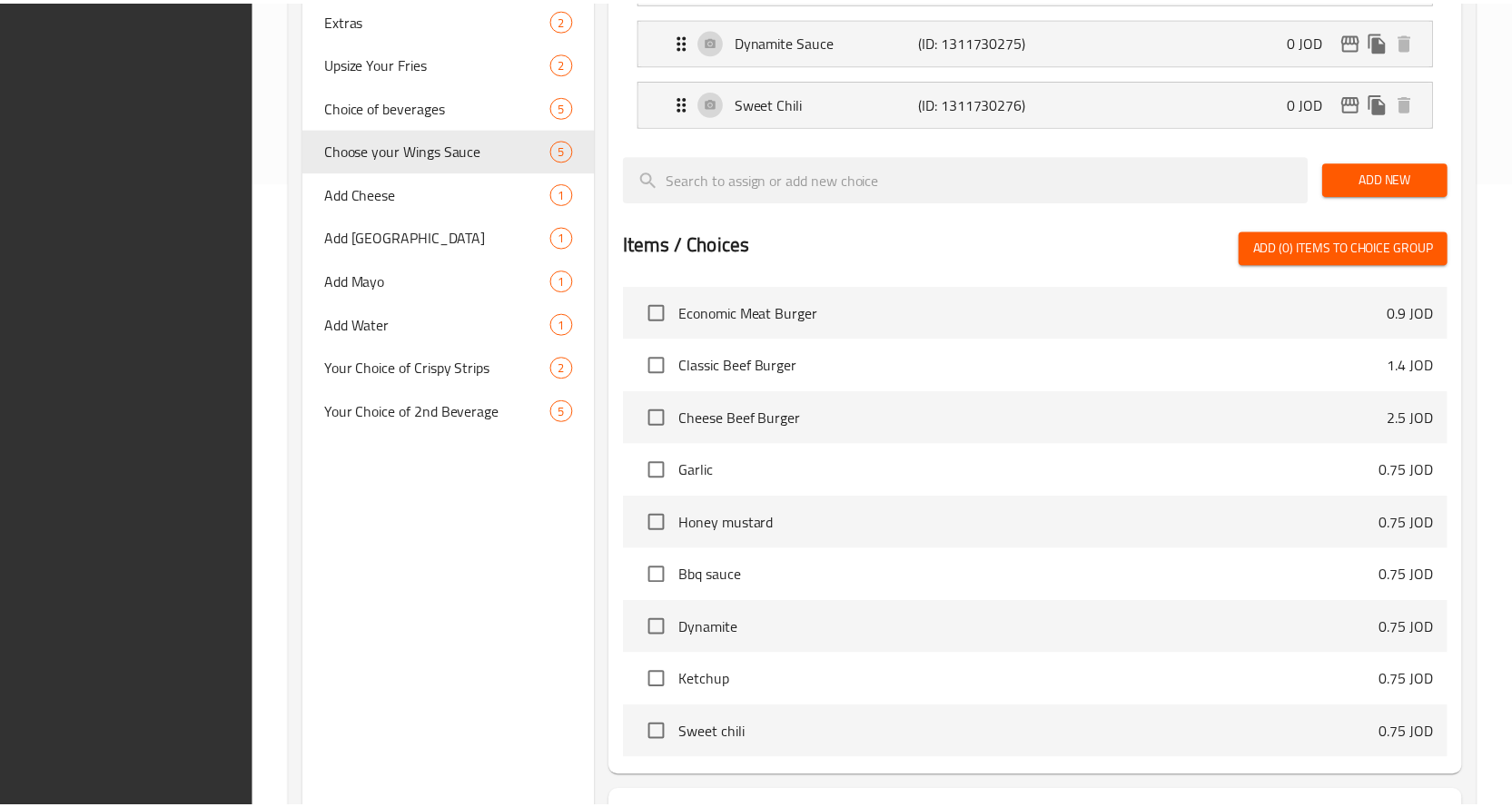
scroll to position [779, 0]
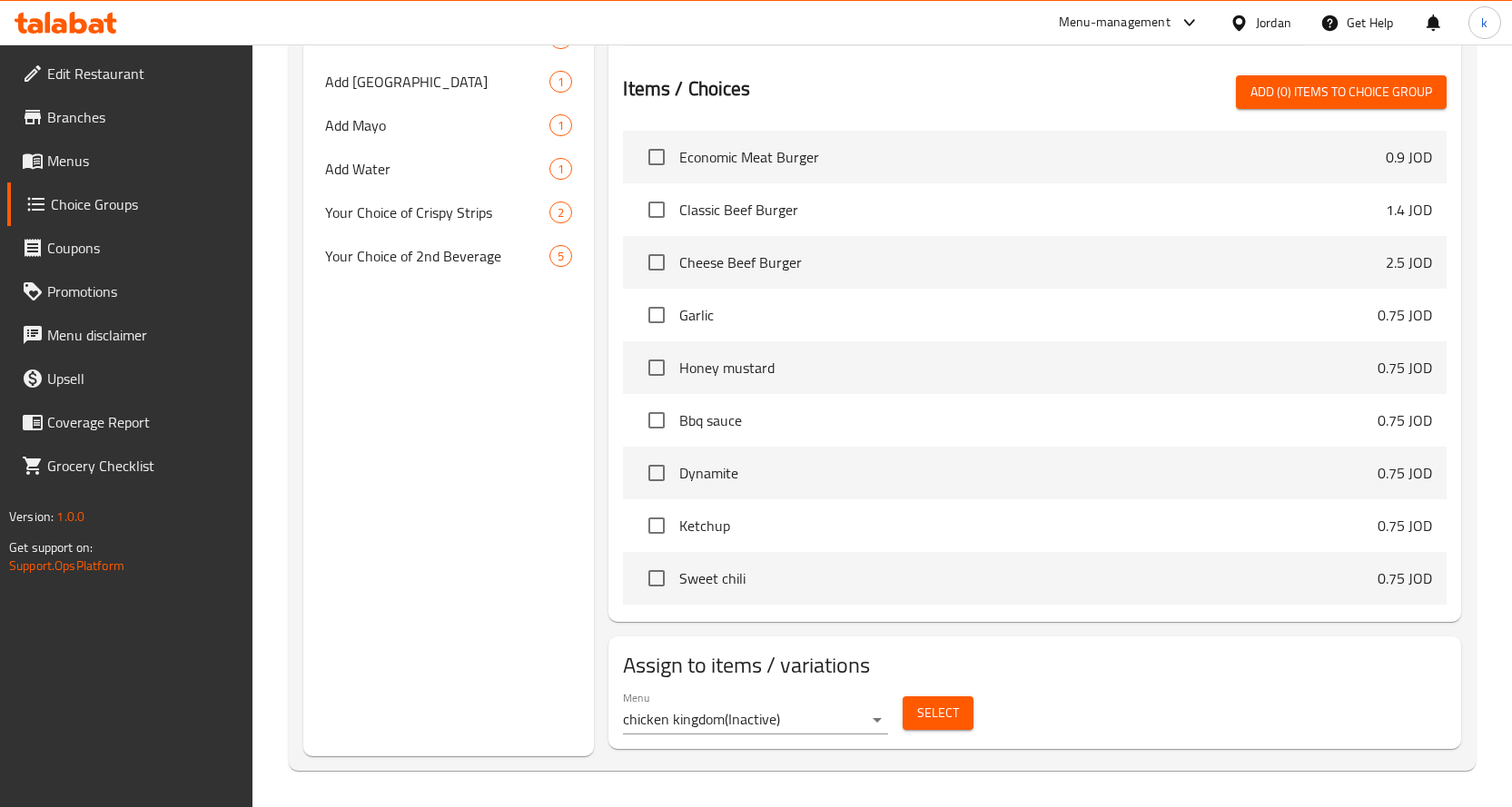
click at [1215, 721] on div "Menu chicken kingdom ( Inactive ) Select" at bounding box center [1034, 712] width 838 height 58
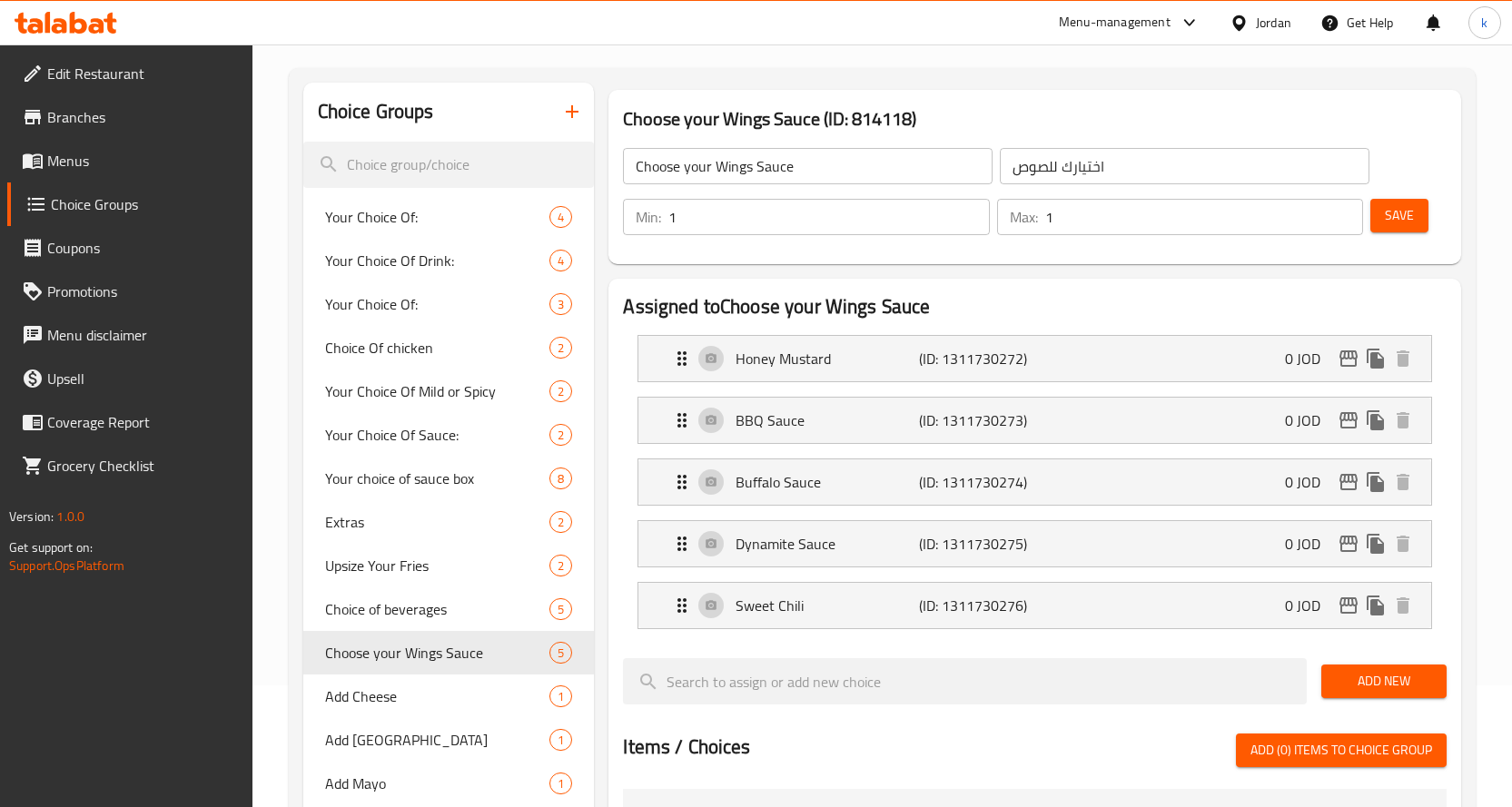
scroll to position [0, 0]
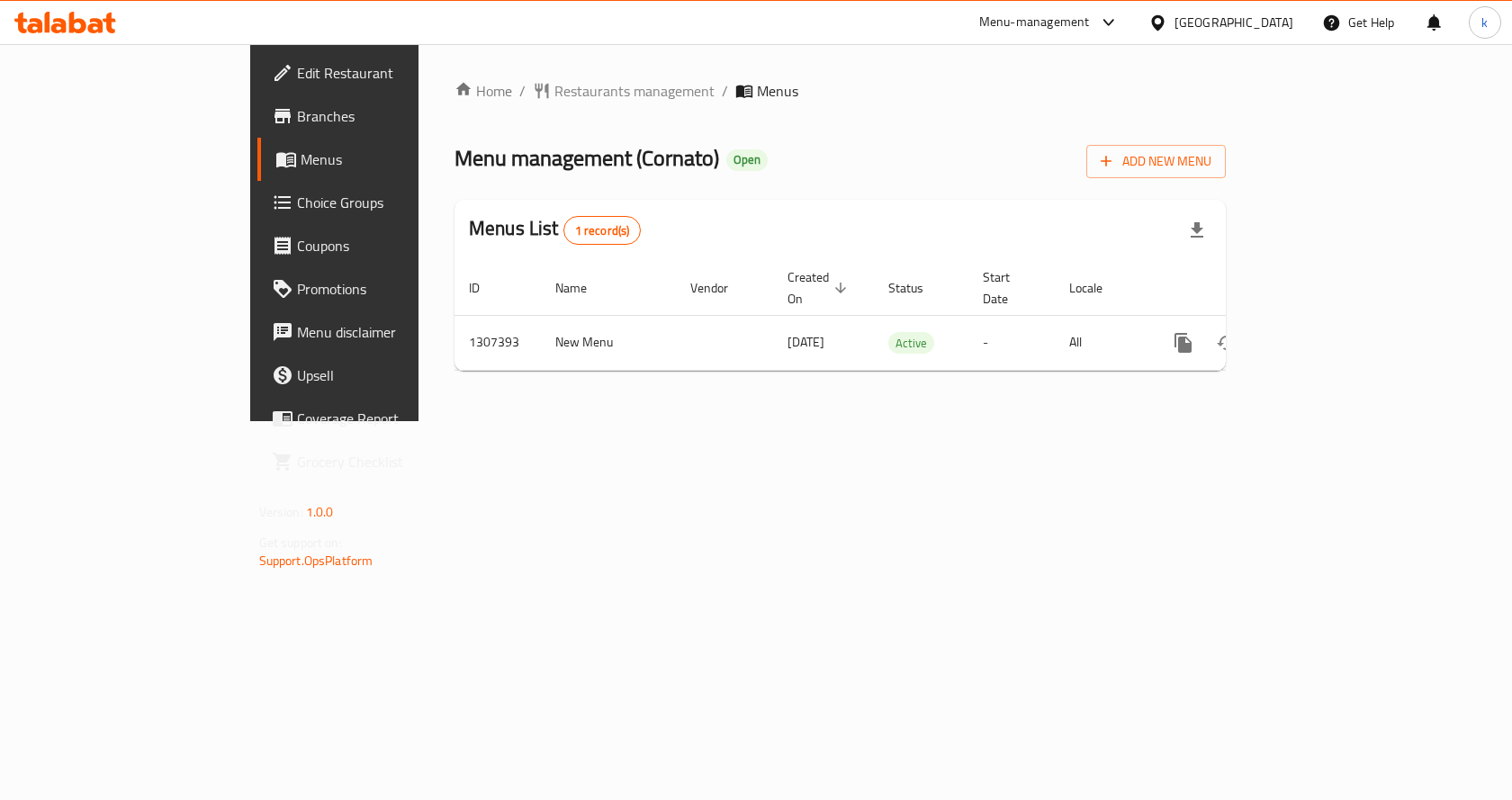
click at [297, 204] on span "Choice Groups" at bounding box center [392, 202] width 191 height 22
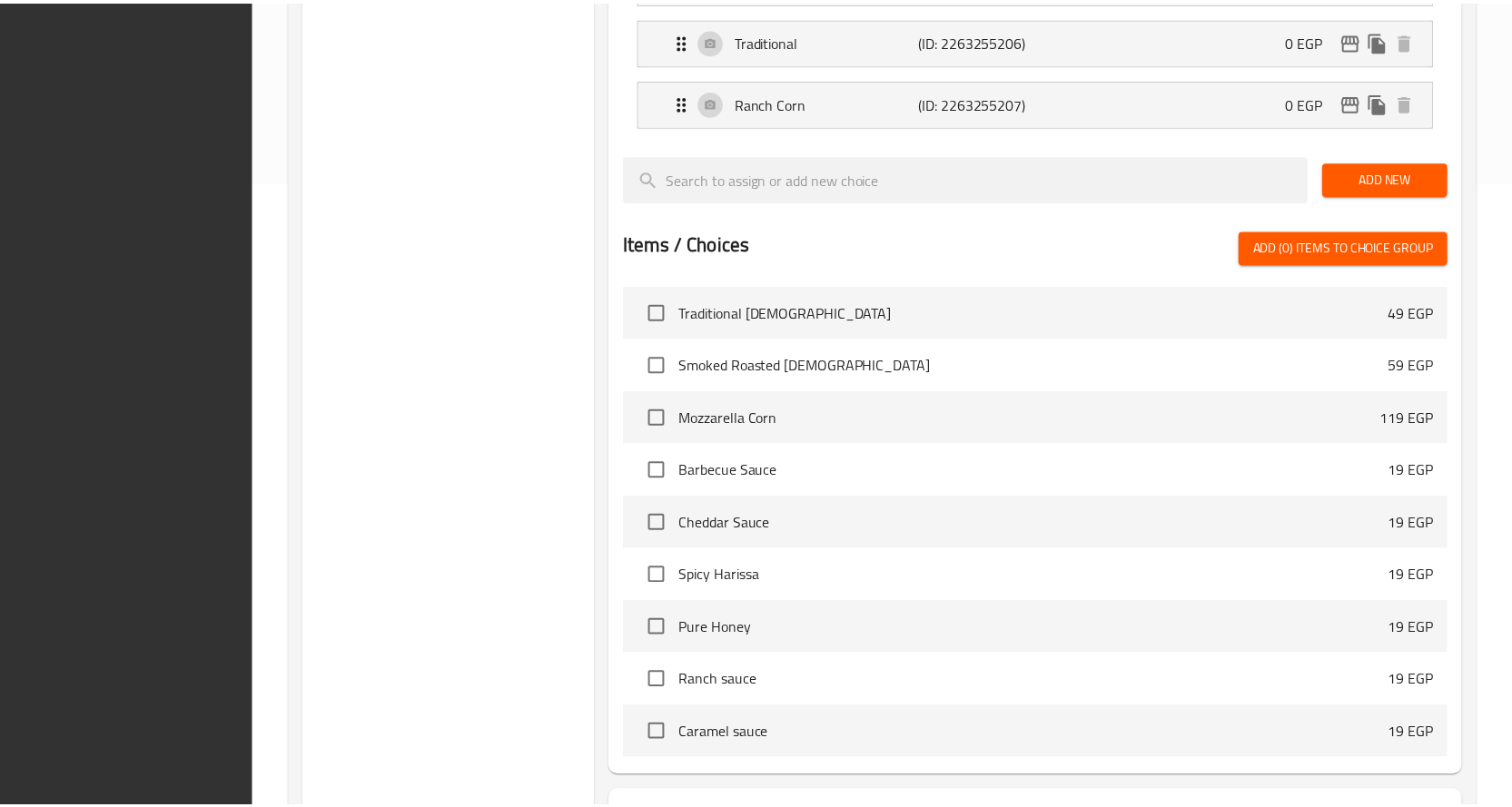
scroll to position [779, 0]
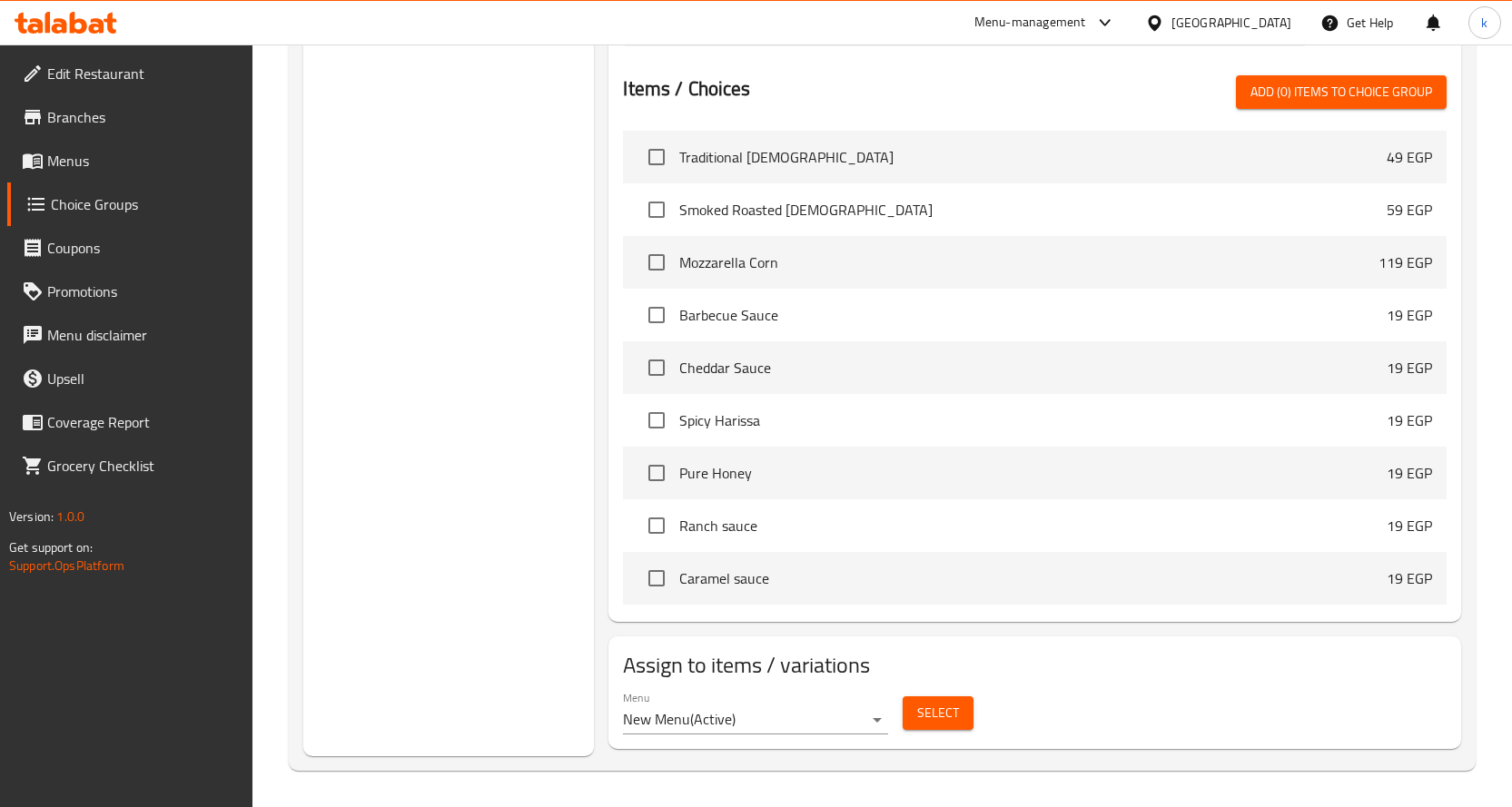
click at [1110, 693] on div "Menu New Menu ( Active ) Select" at bounding box center [1034, 712] width 838 height 58
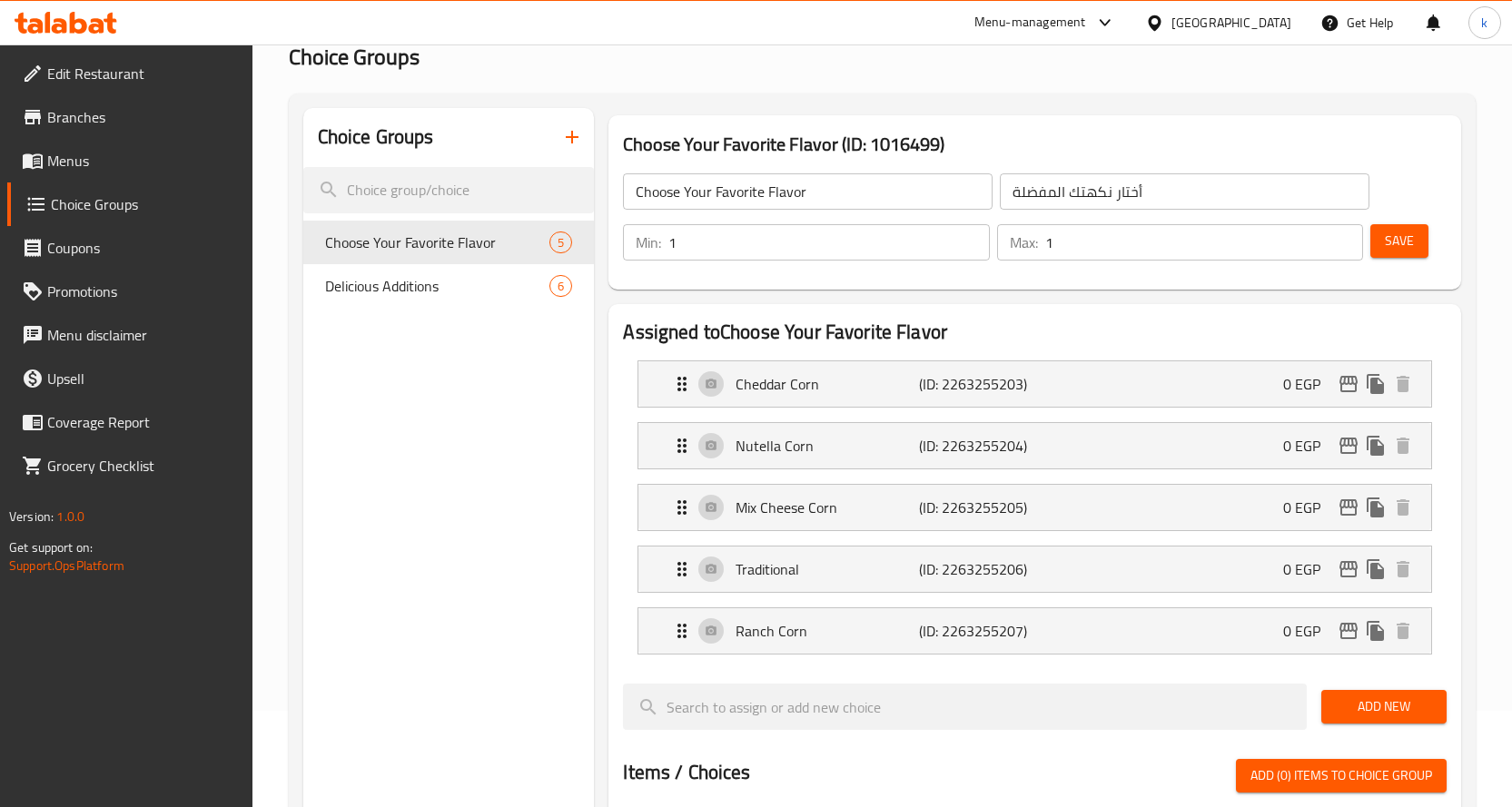
scroll to position [0, 0]
